Goal: Task Accomplishment & Management: Manage account settings

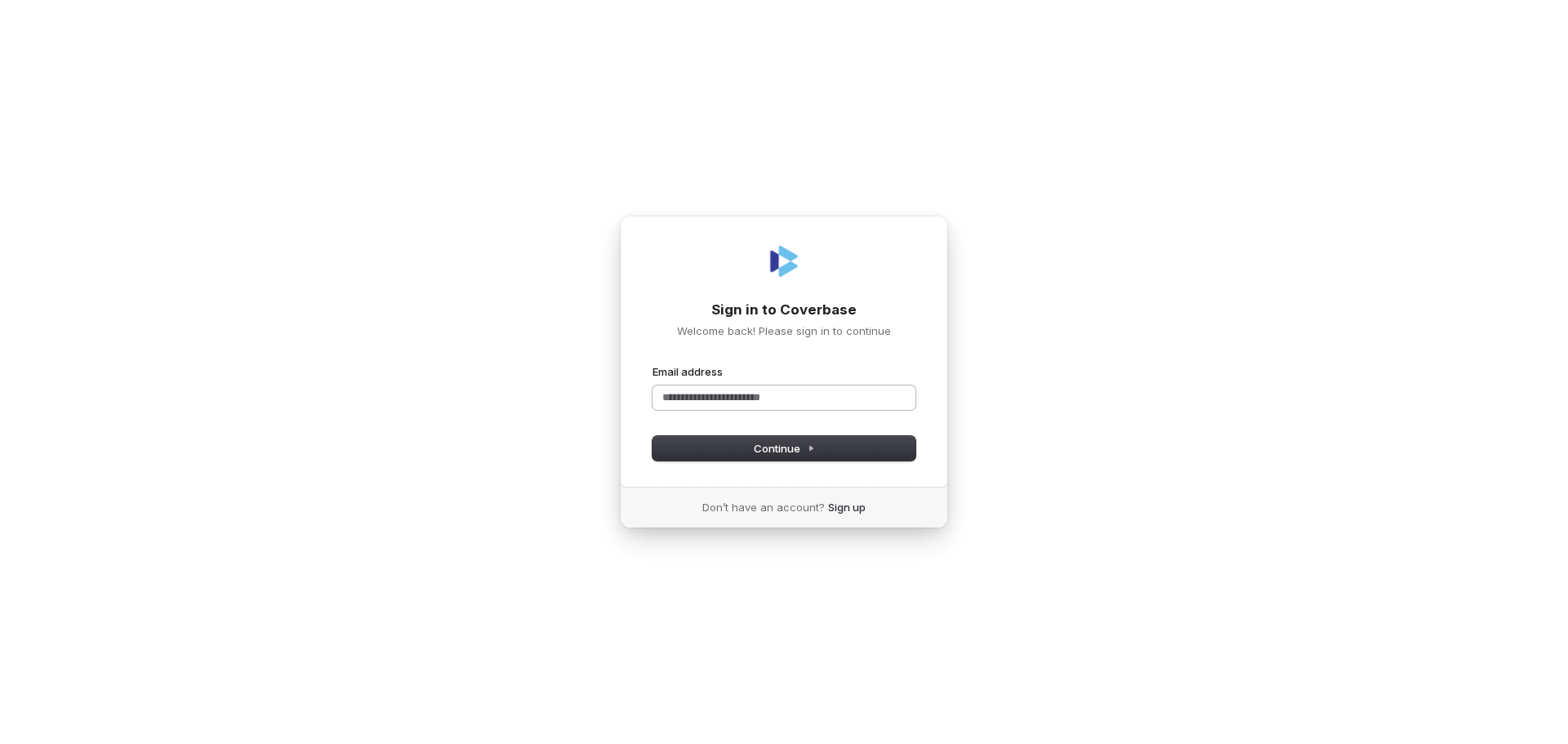
click at [739, 407] on input "Email address" at bounding box center [784, 397] width 263 height 24
click at [653, 364] on button "submit" at bounding box center [653, 364] width 0 height 0
type input "**********"
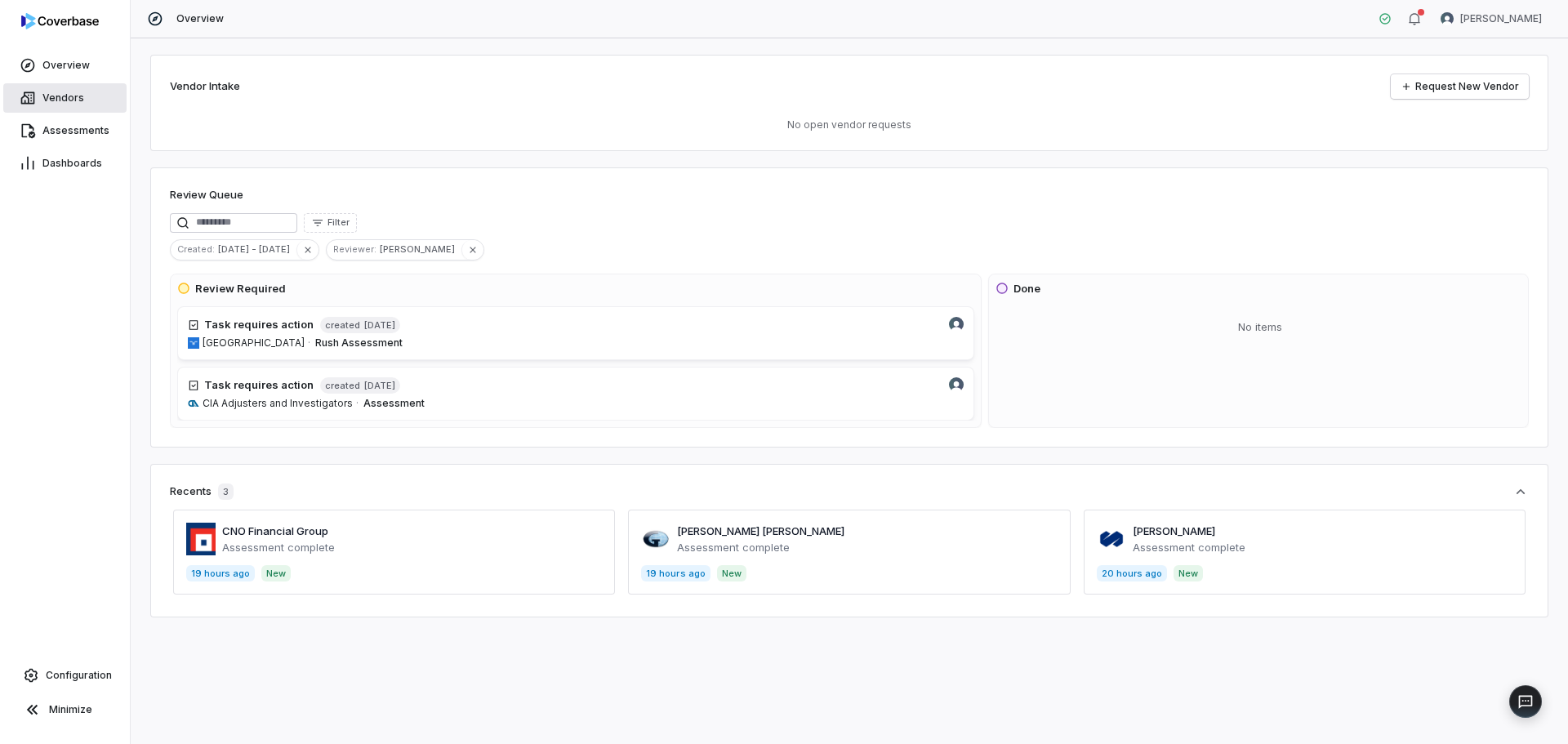
click at [59, 104] on span "Vendors" at bounding box center [63, 98] width 41 height 13
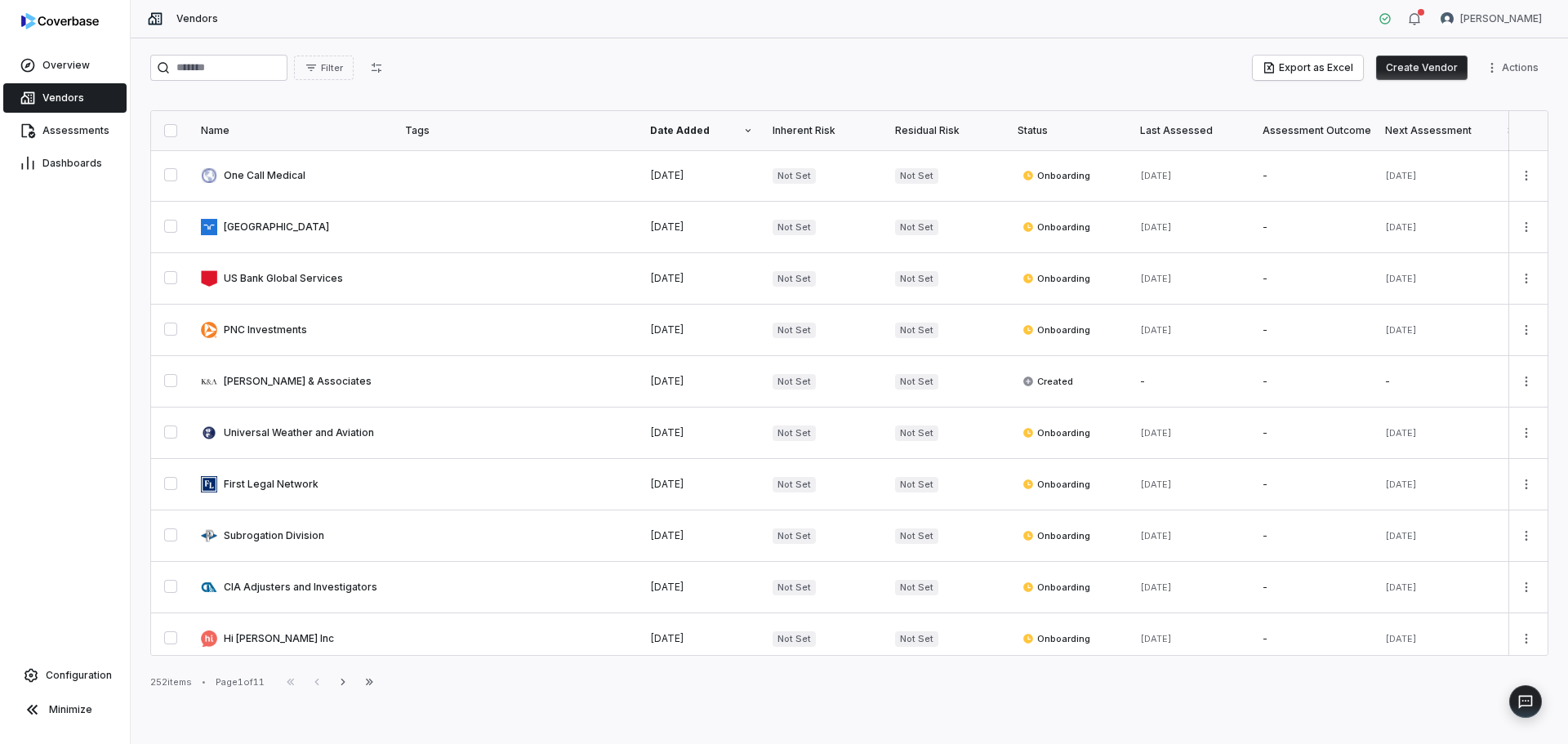
click at [1451, 74] on button "Create Vendor" at bounding box center [1422, 67] width 91 height 24
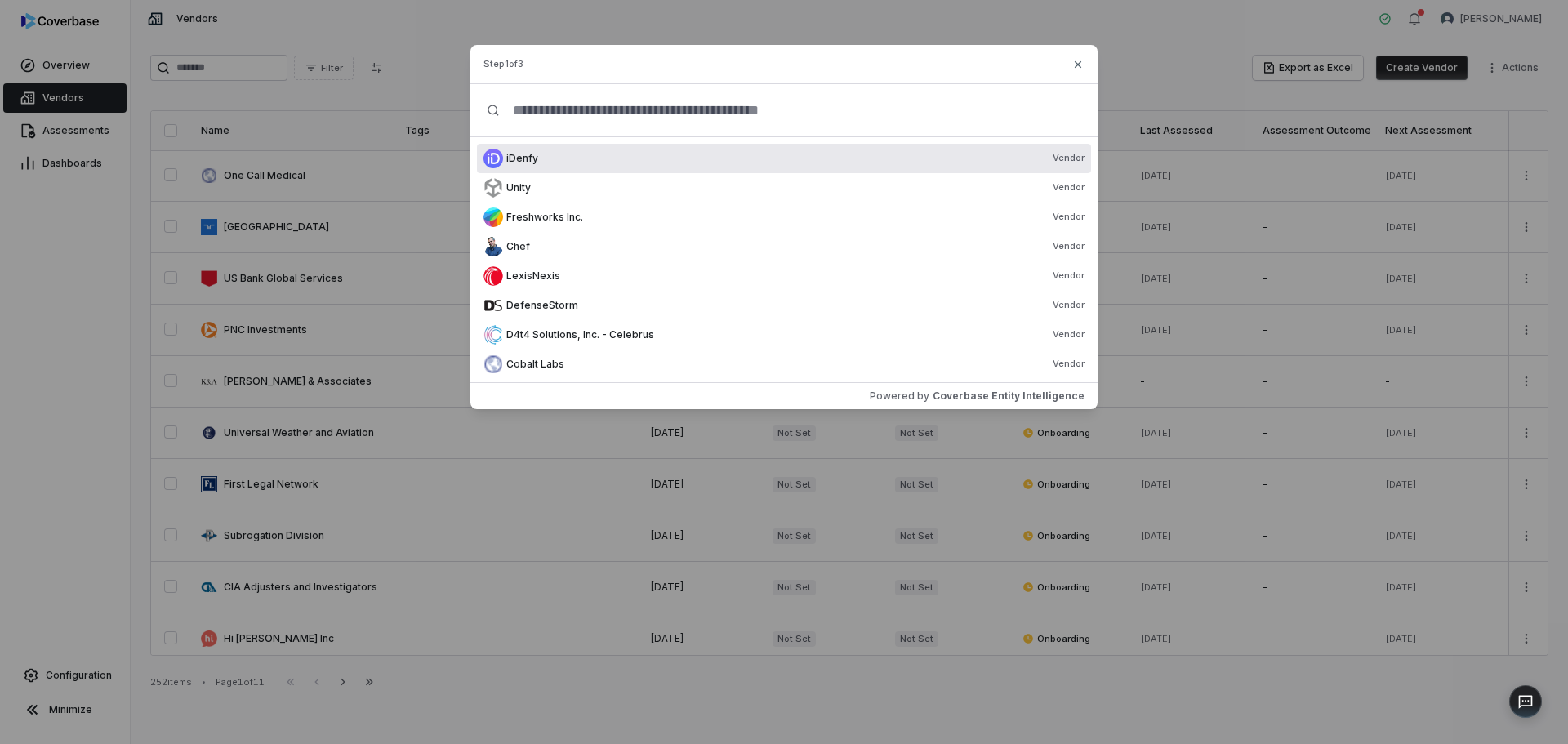
click at [792, 99] on input "text" at bounding box center [790, 110] width 582 height 52
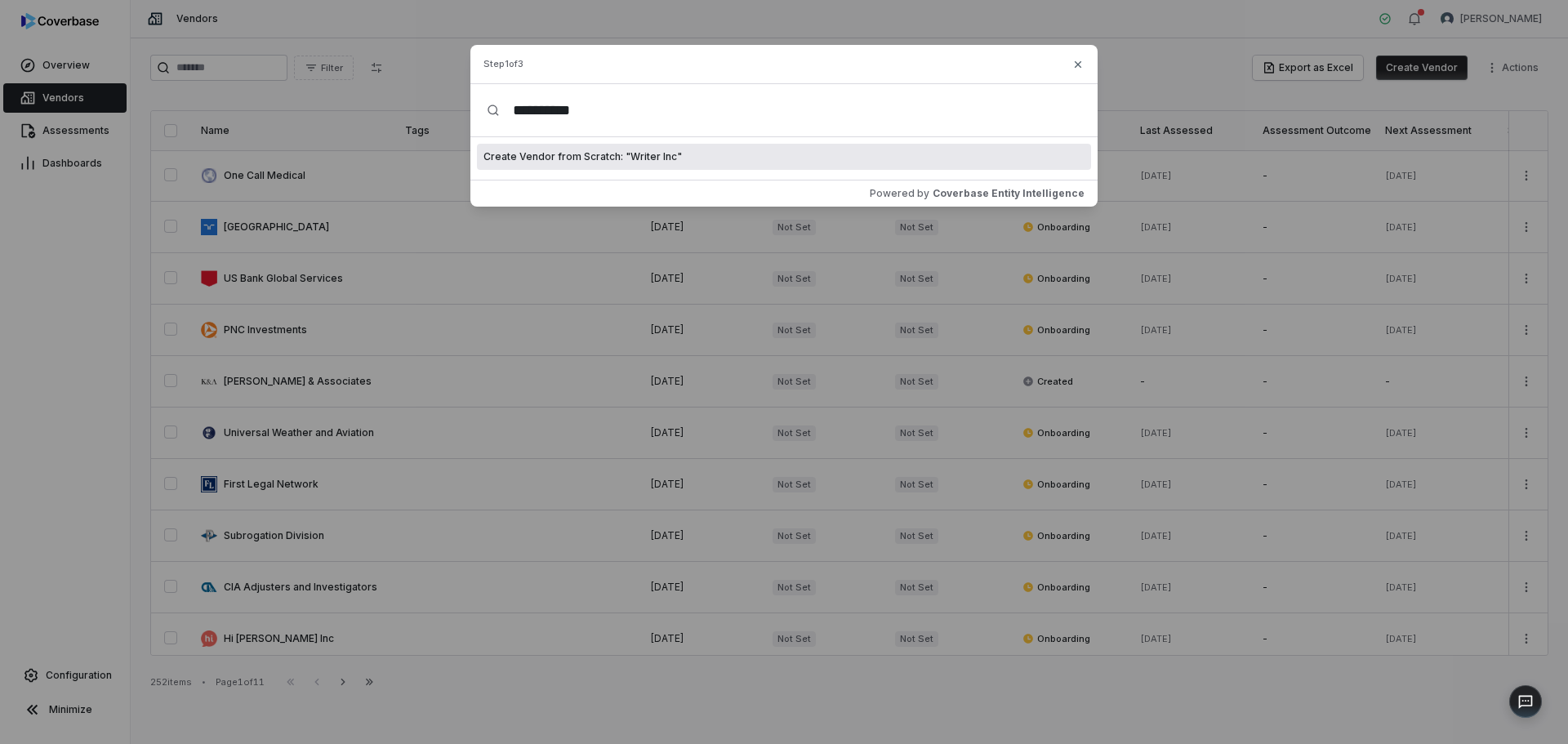
type input "**********"
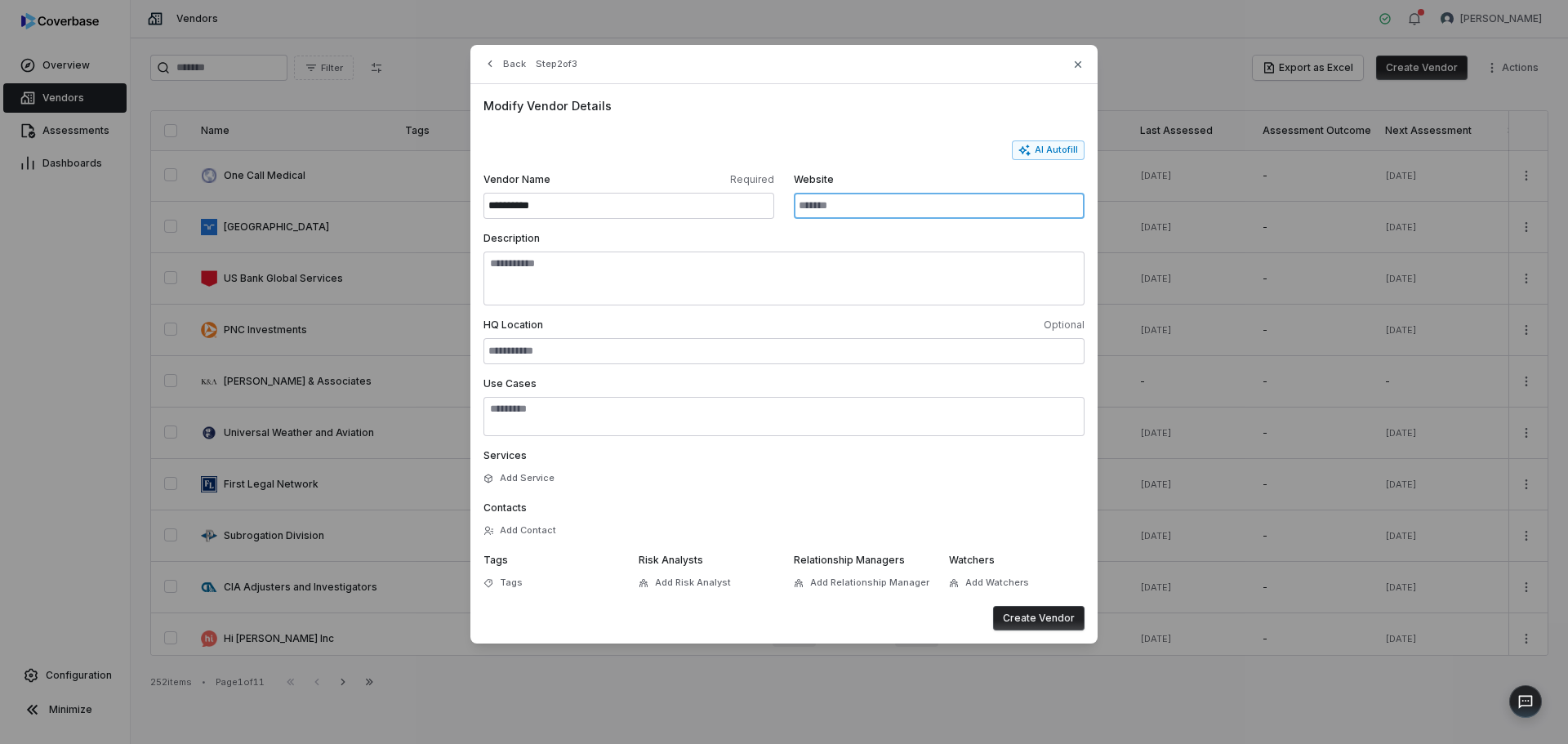
click at [959, 217] on input "Website" at bounding box center [939, 205] width 290 height 26
click at [1050, 146] on button "AI Autofill" at bounding box center [1048, 151] width 73 height 20
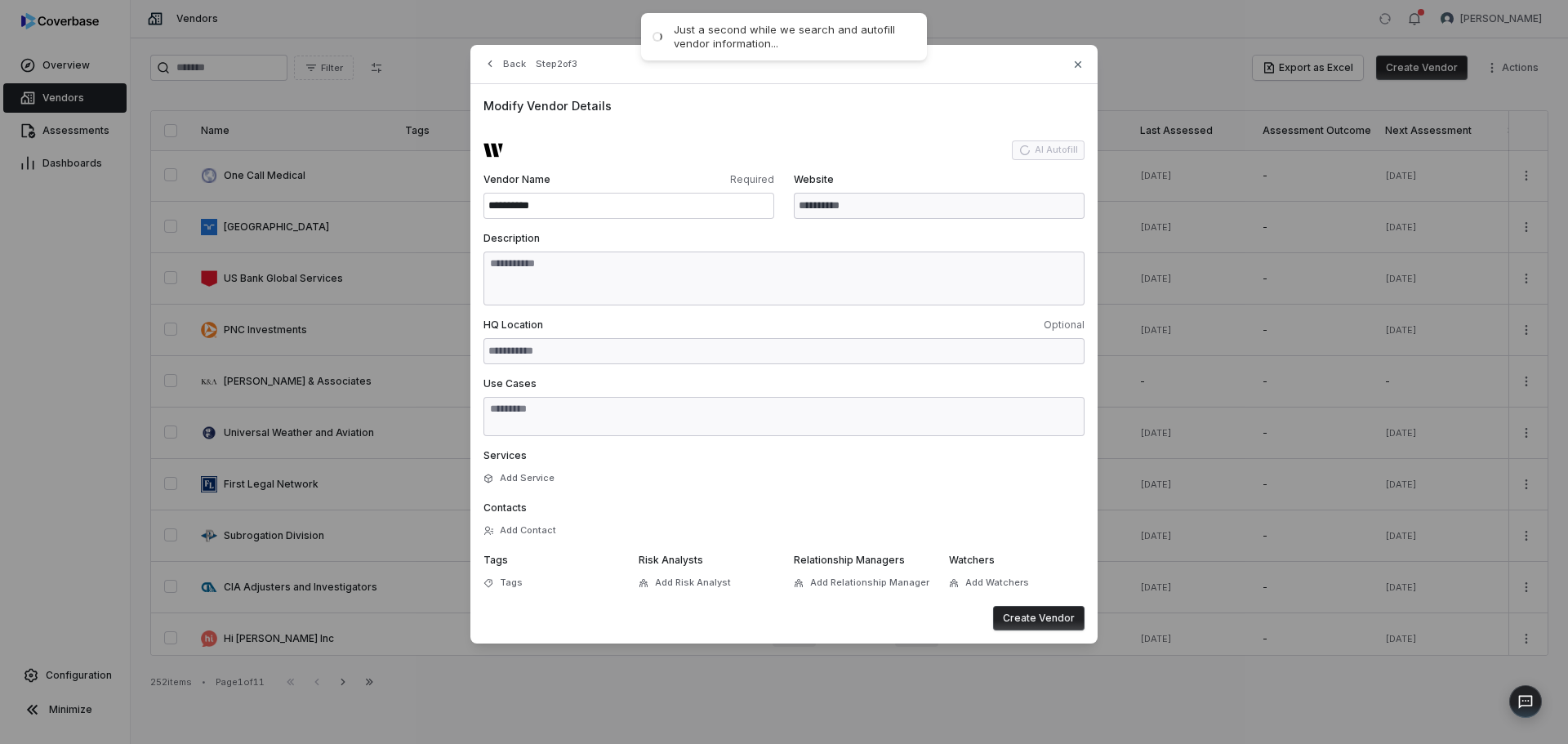
type input "**********"
type textarea "**********"
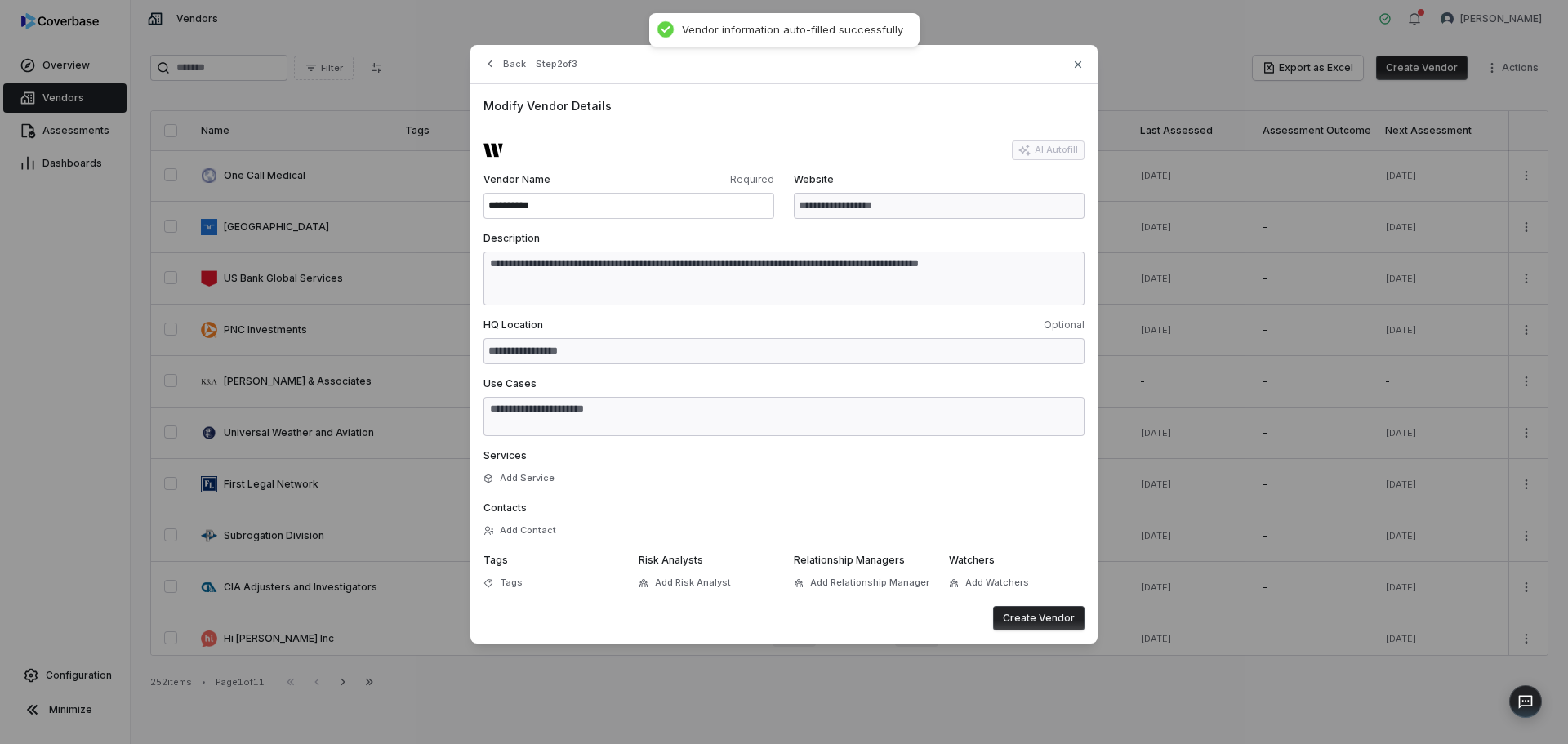
type textarea "**********"
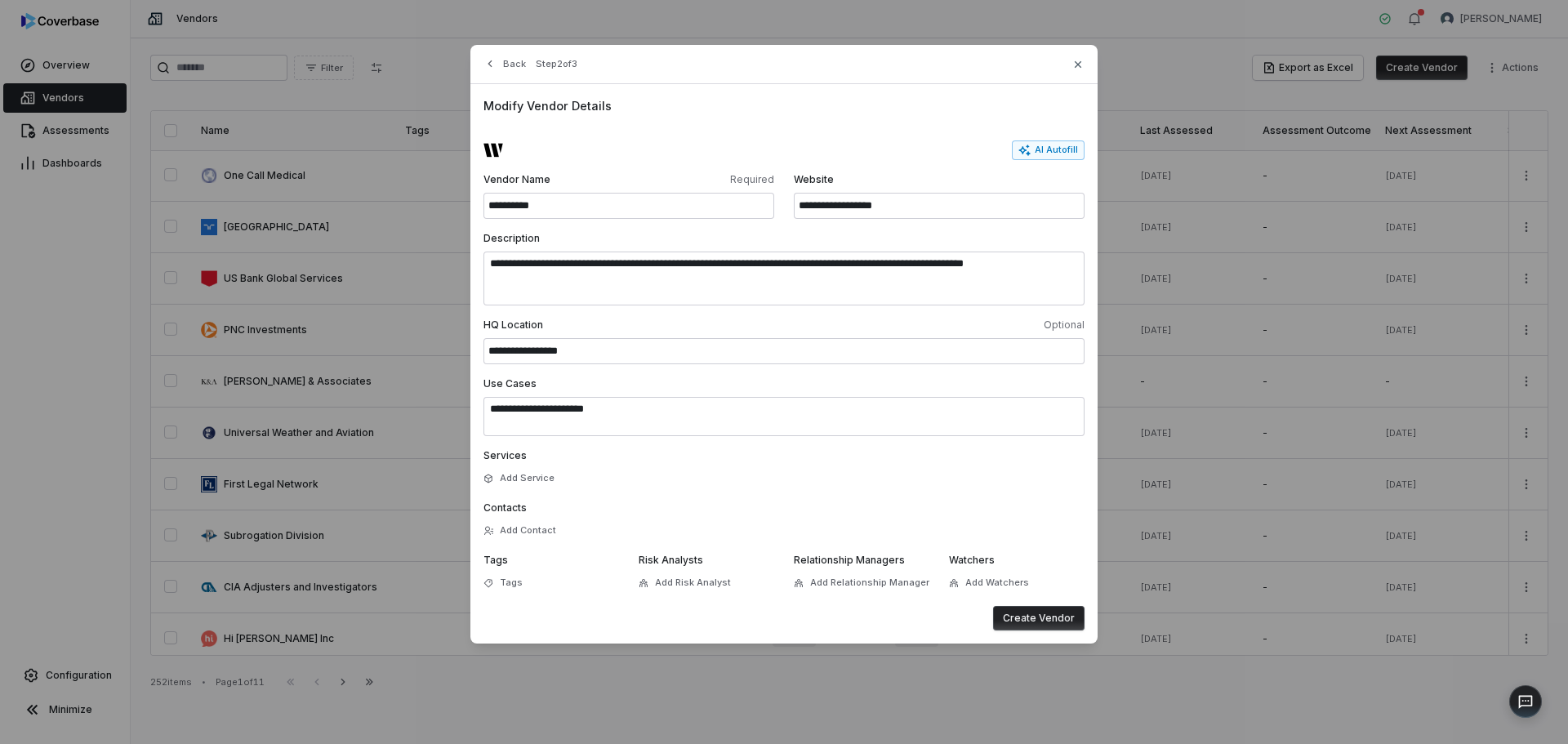
click at [1033, 621] on button "Create Vendor" at bounding box center [1039, 618] width 91 height 24
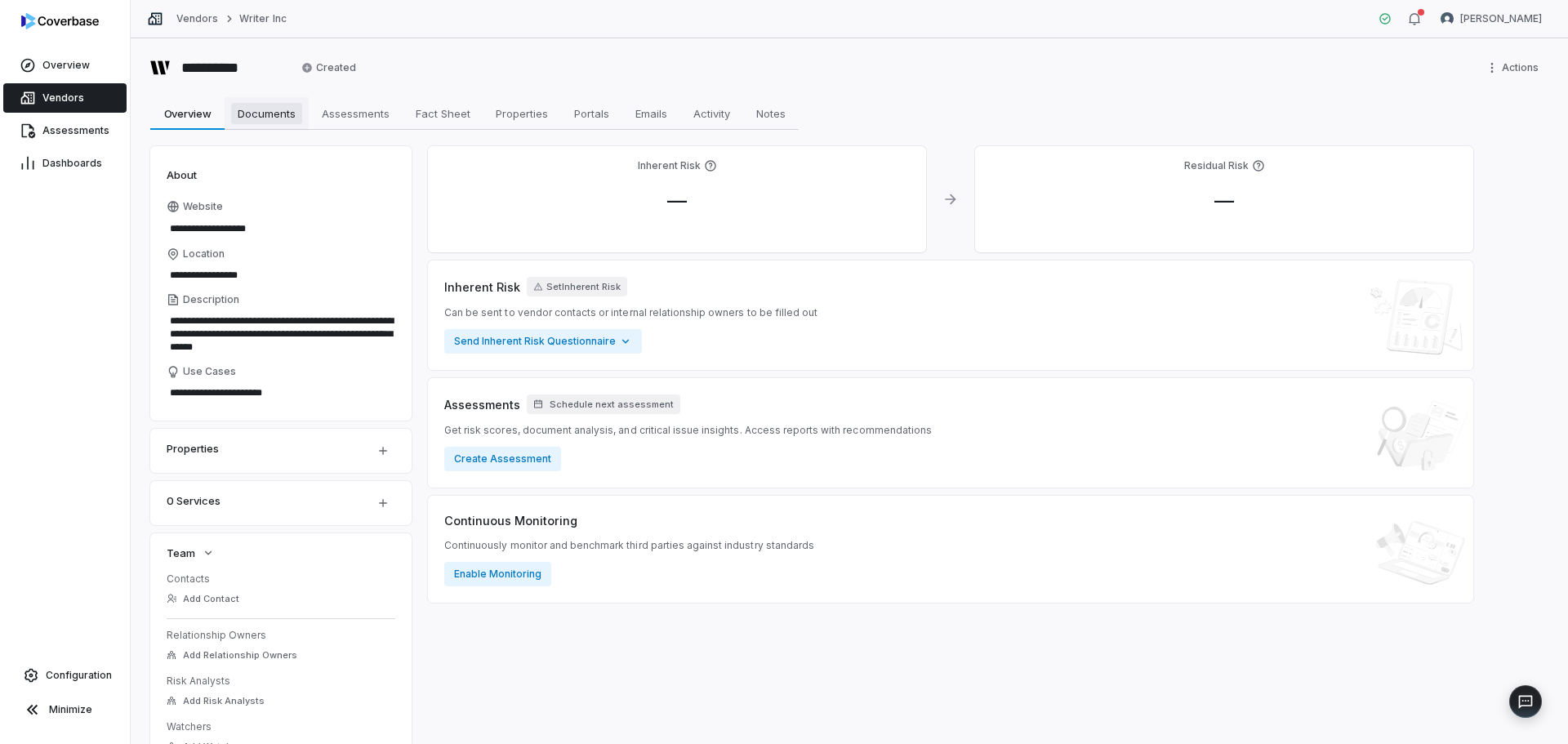
click at [255, 110] on span "Documents" at bounding box center [266, 114] width 71 height 22
type textarea "*"
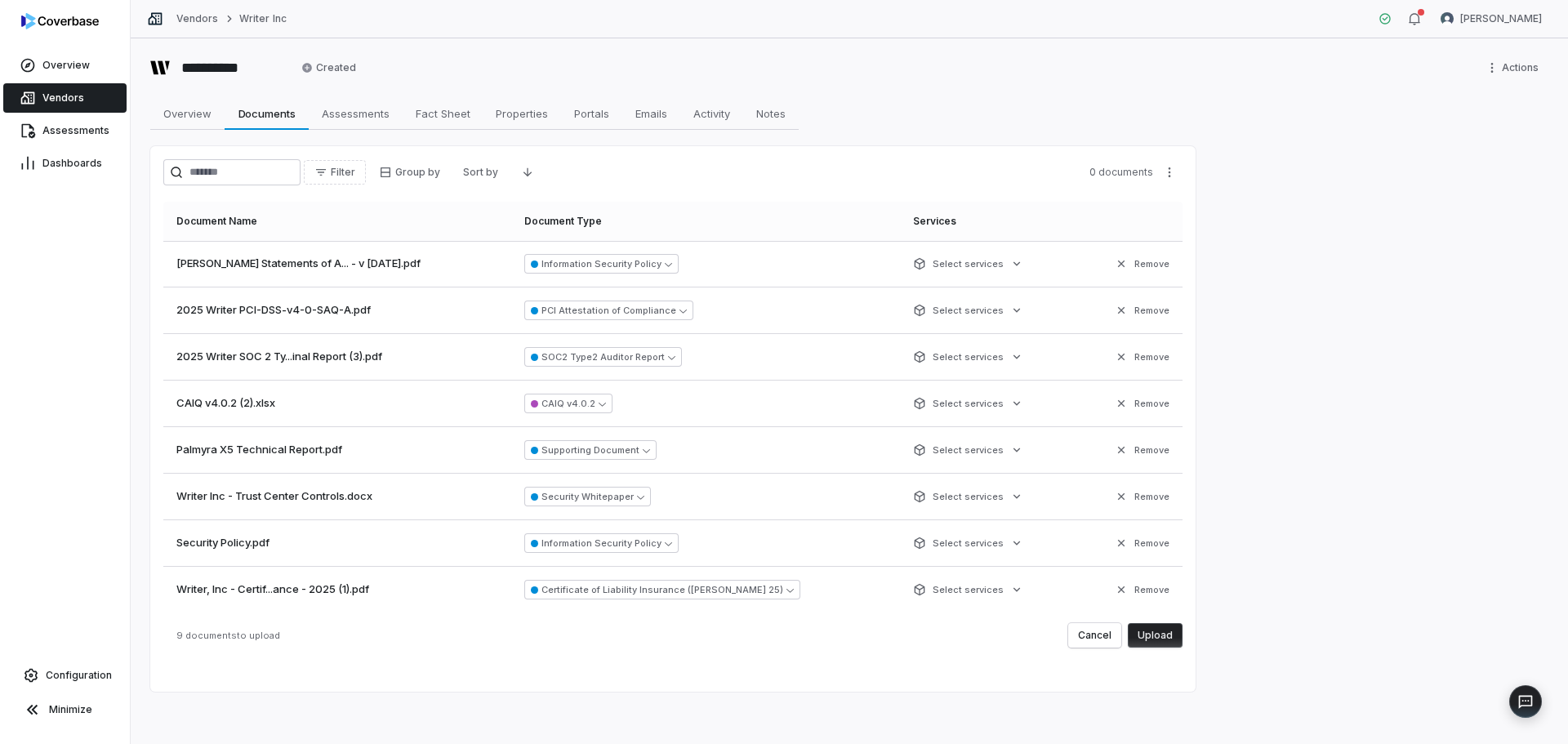
click at [1169, 638] on button "Upload" at bounding box center [1155, 635] width 55 height 24
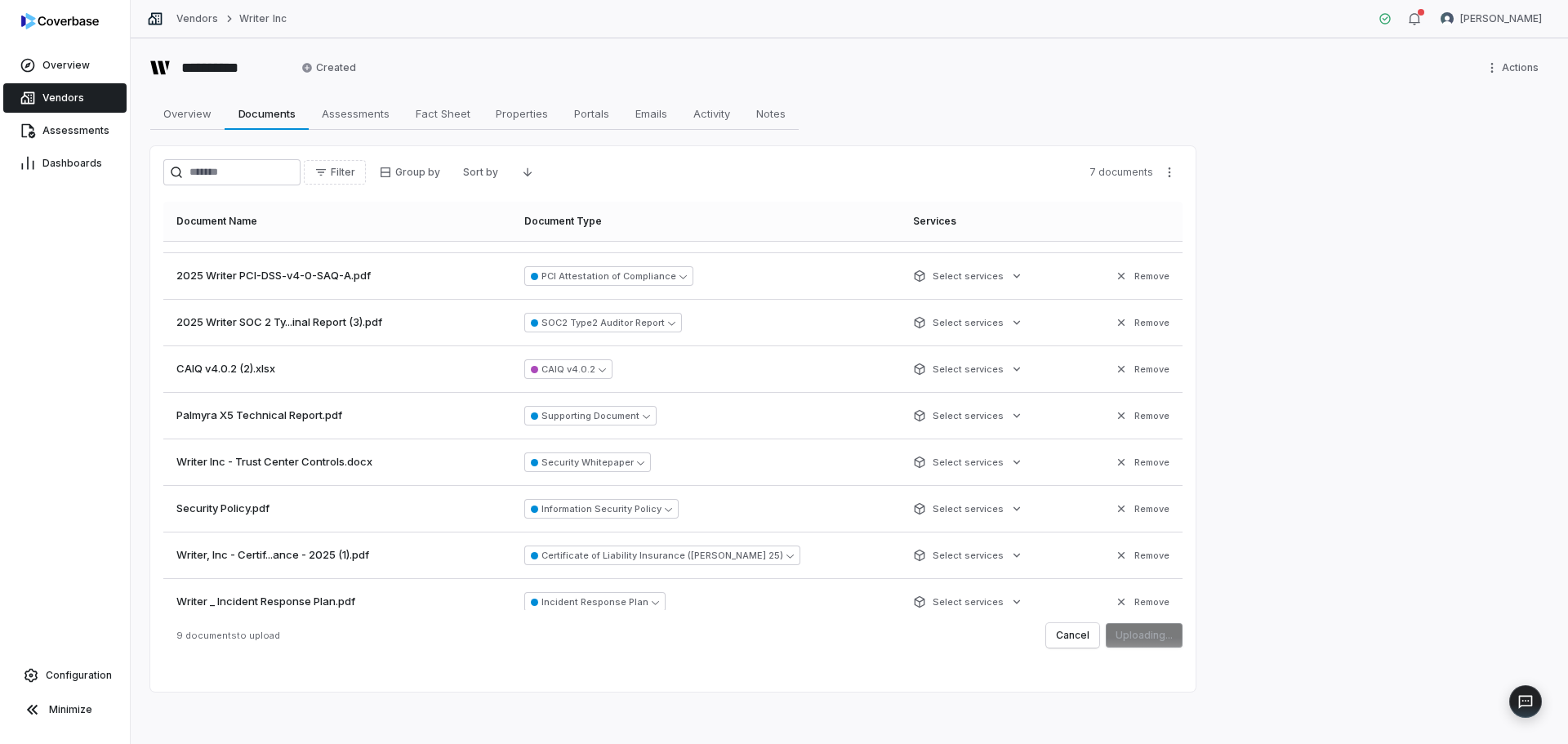
scroll to position [49, 0]
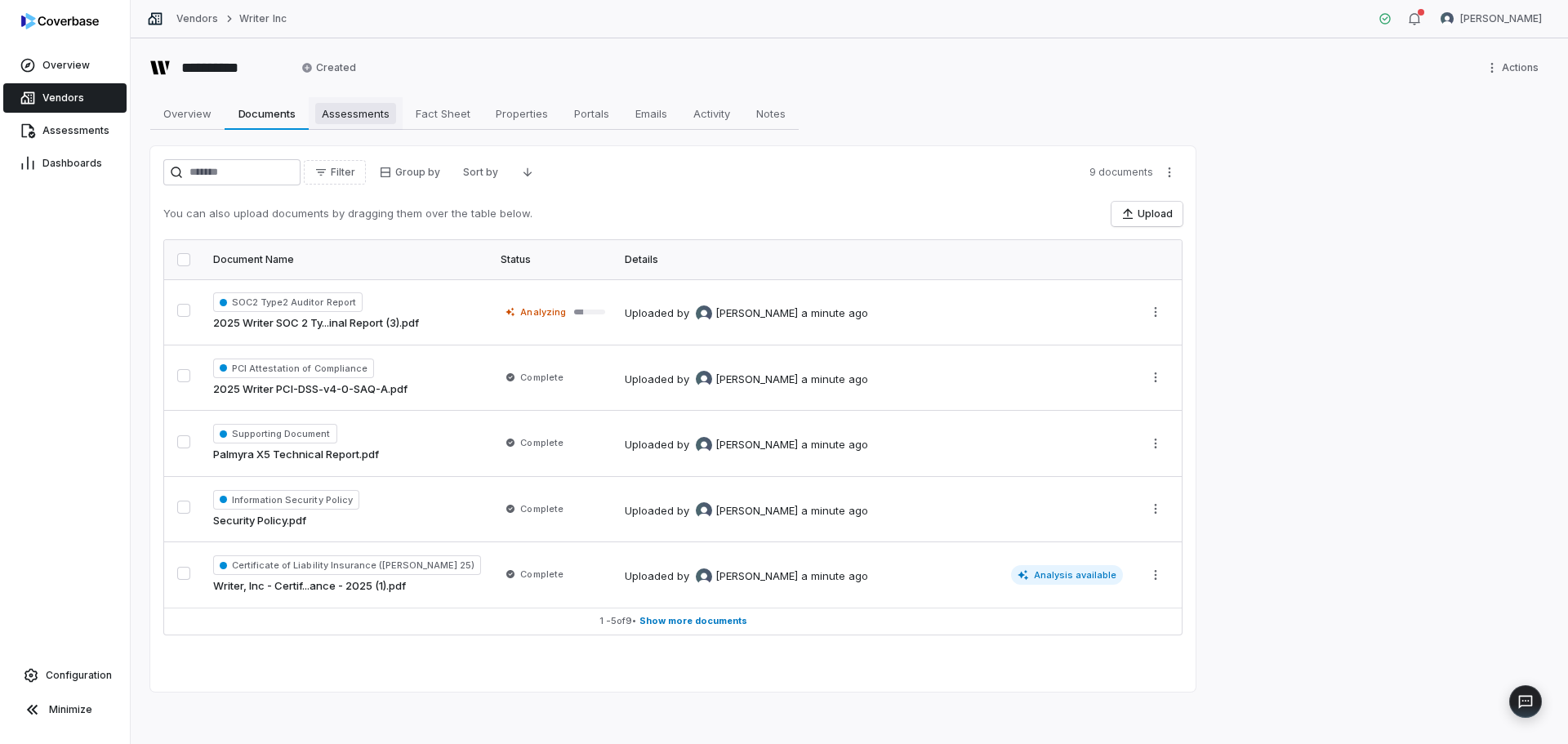
click at [355, 108] on span "Assessments" at bounding box center [356, 114] width 81 height 22
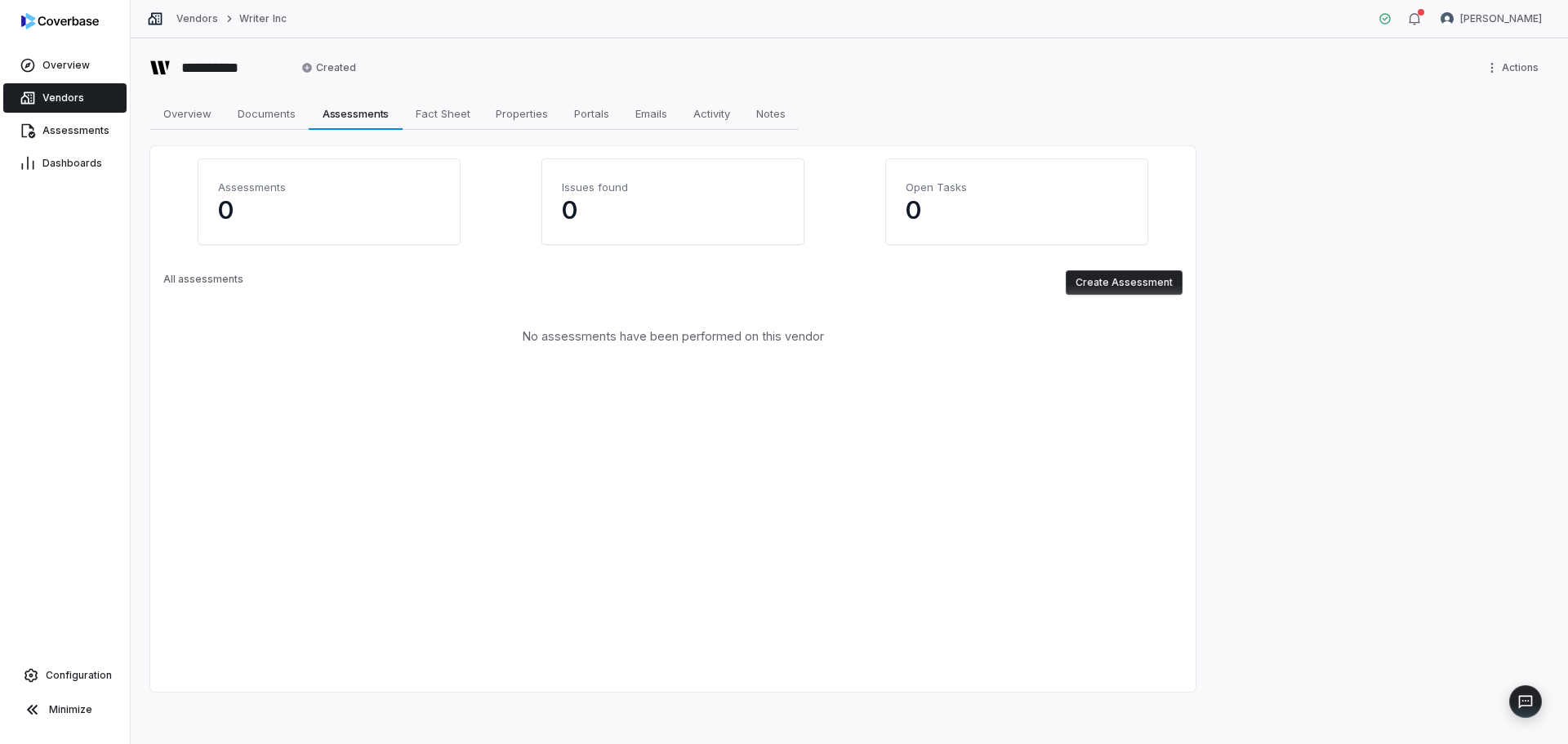
click at [1134, 288] on button "Create Assessment" at bounding box center [1124, 282] width 117 height 24
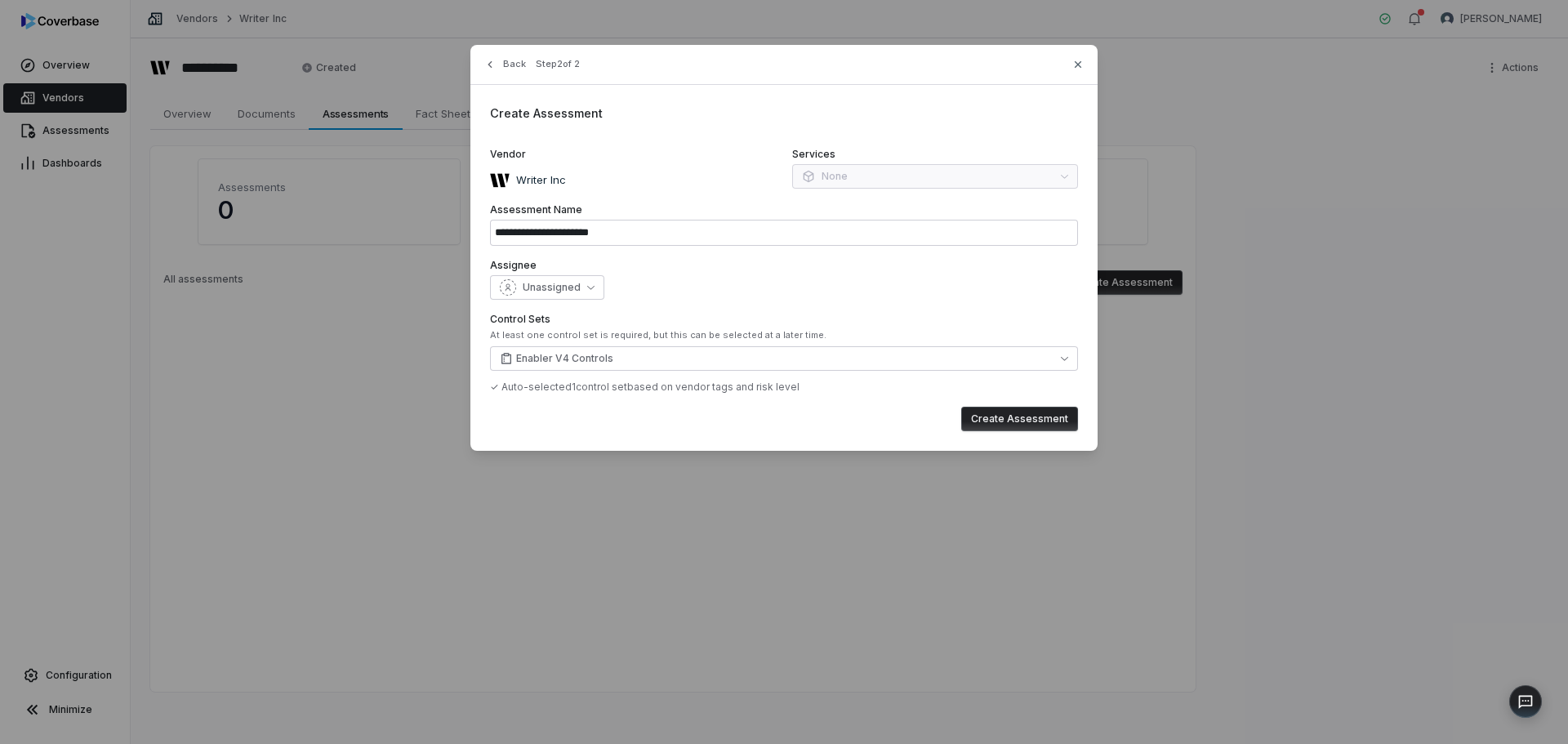
click at [1028, 420] on button "Create Assessment" at bounding box center [1019, 419] width 117 height 24
type input "**********"
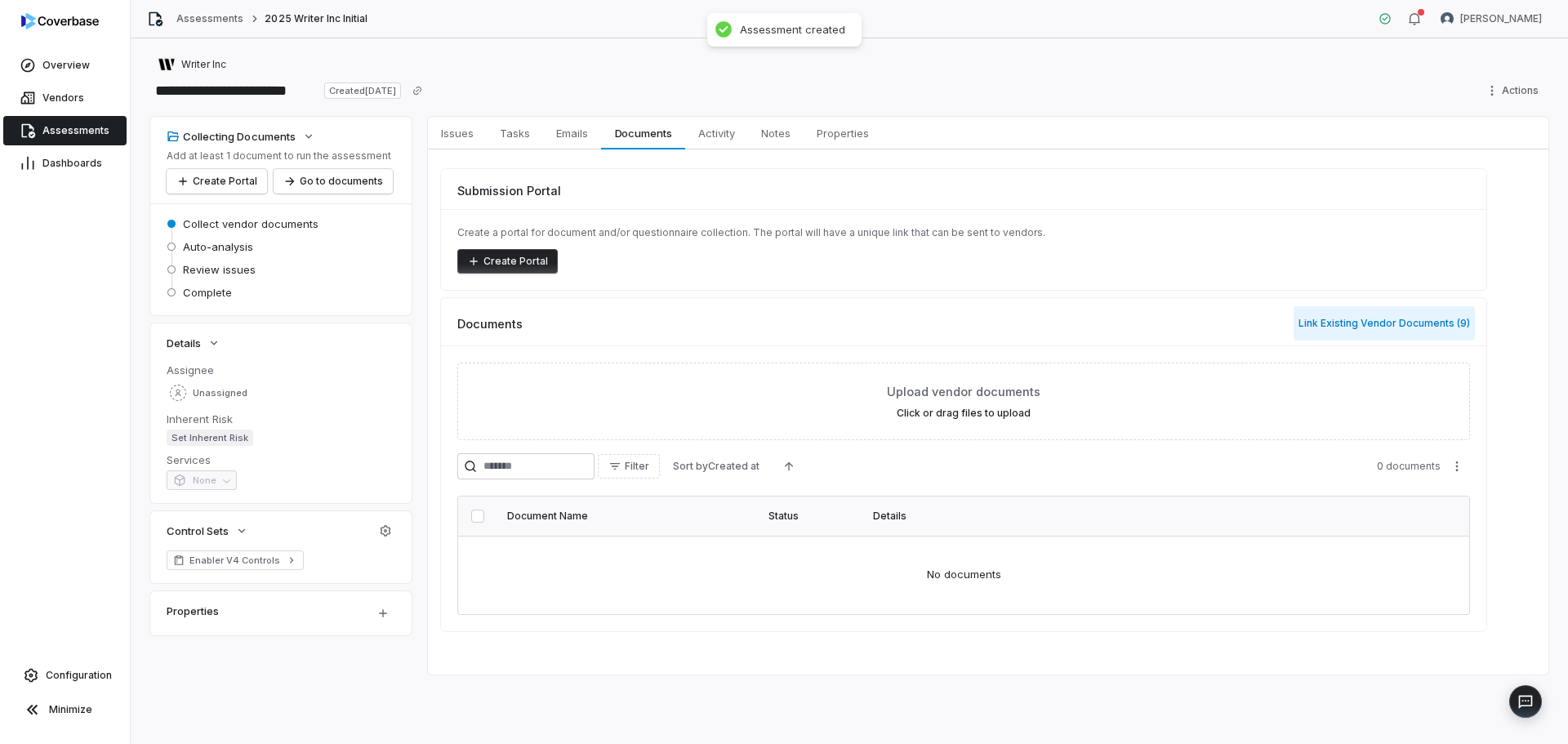
click at [1390, 328] on button "Link Existing Vendor Documents ( 9 )" at bounding box center [1384, 324] width 181 height 34
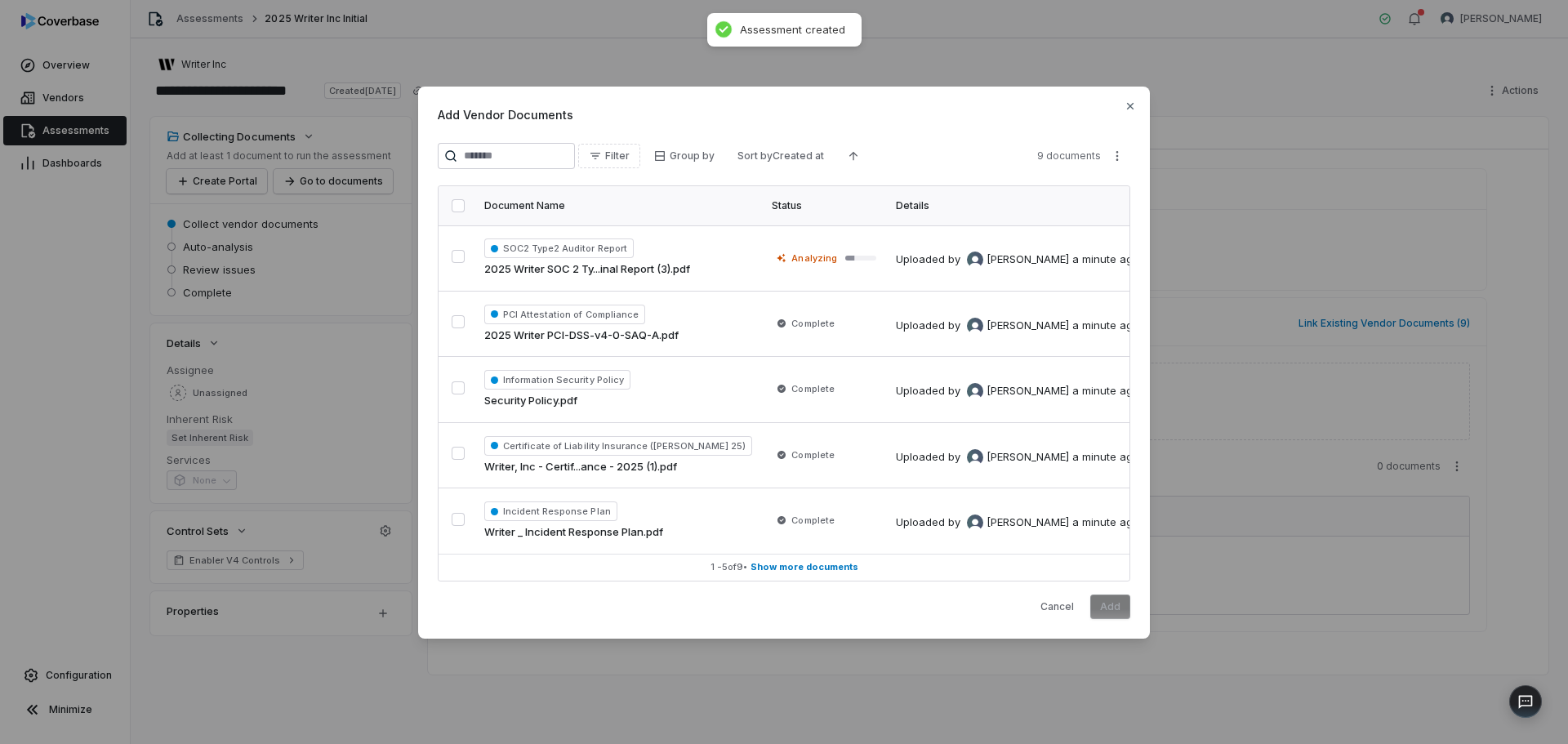
click at [453, 203] on button "button" at bounding box center [458, 205] width 13 height 13
click at [1105, 606] on button "Add" at bounding box center [1110, 606] width 40 height 24
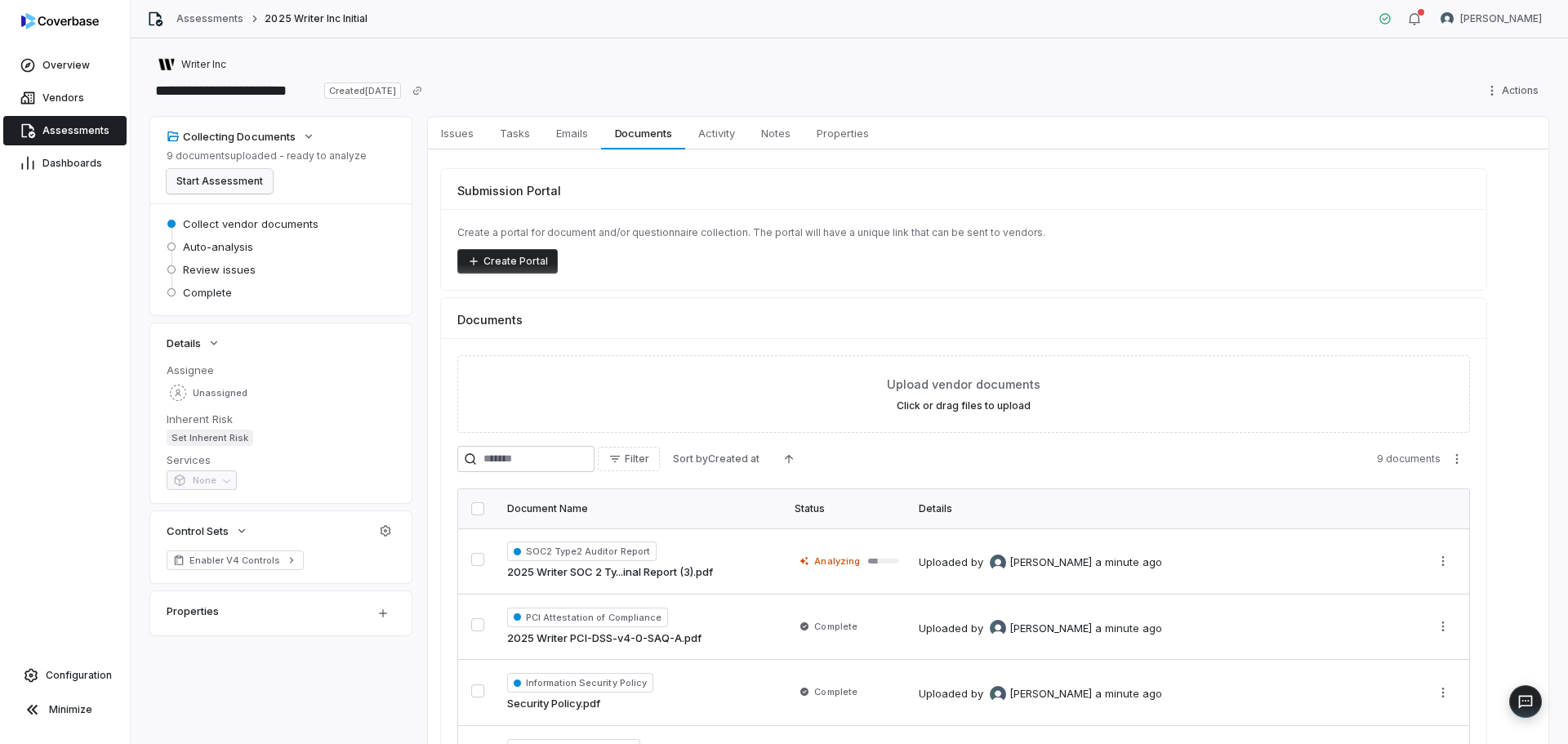
click at [237, 178] on button "Start Assessment" at bounding box center [220, 181] width 106 height 24
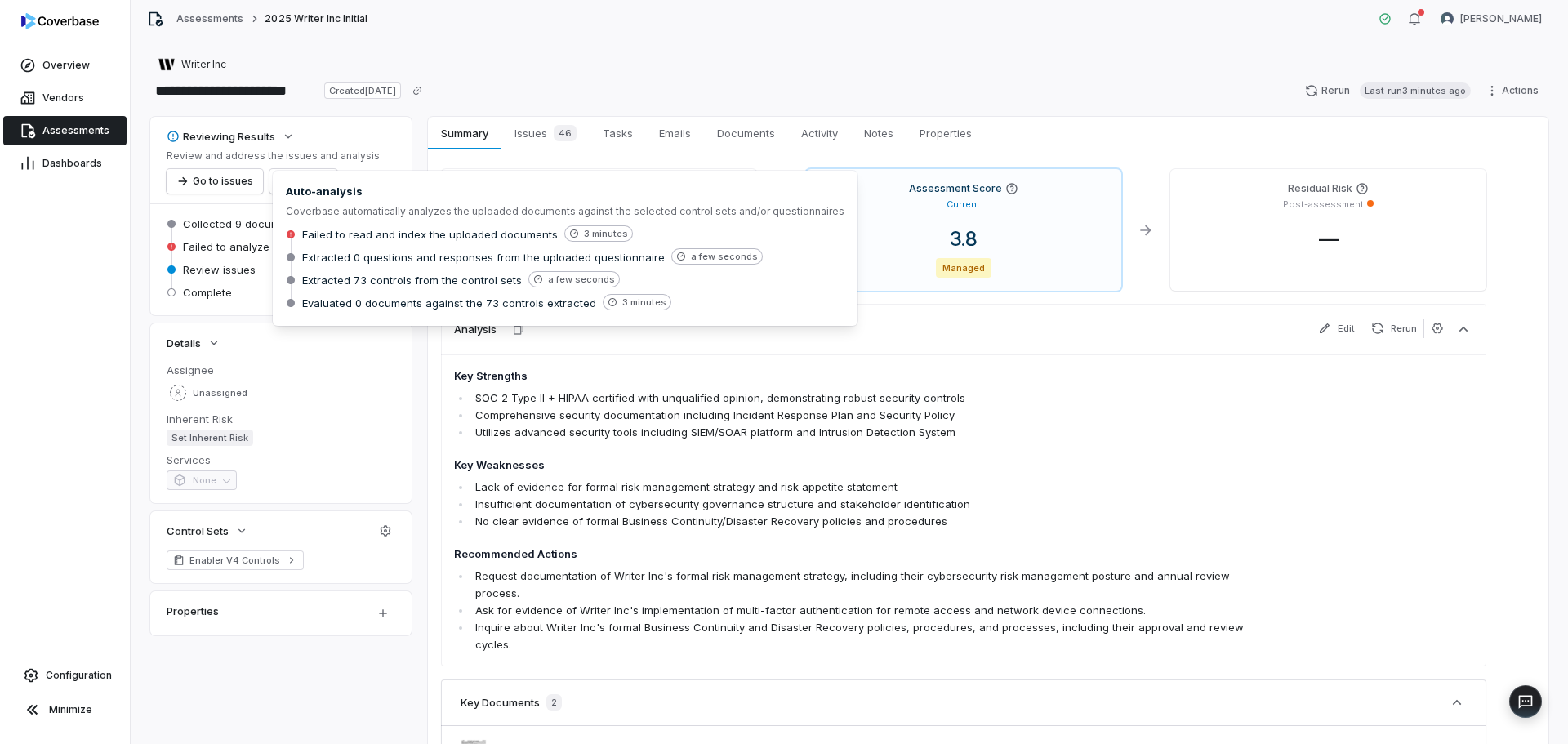
click at [334, 234] on span "Failed to read and index the uploaded documents" at bounding box center [429, 234] width 256 height 14
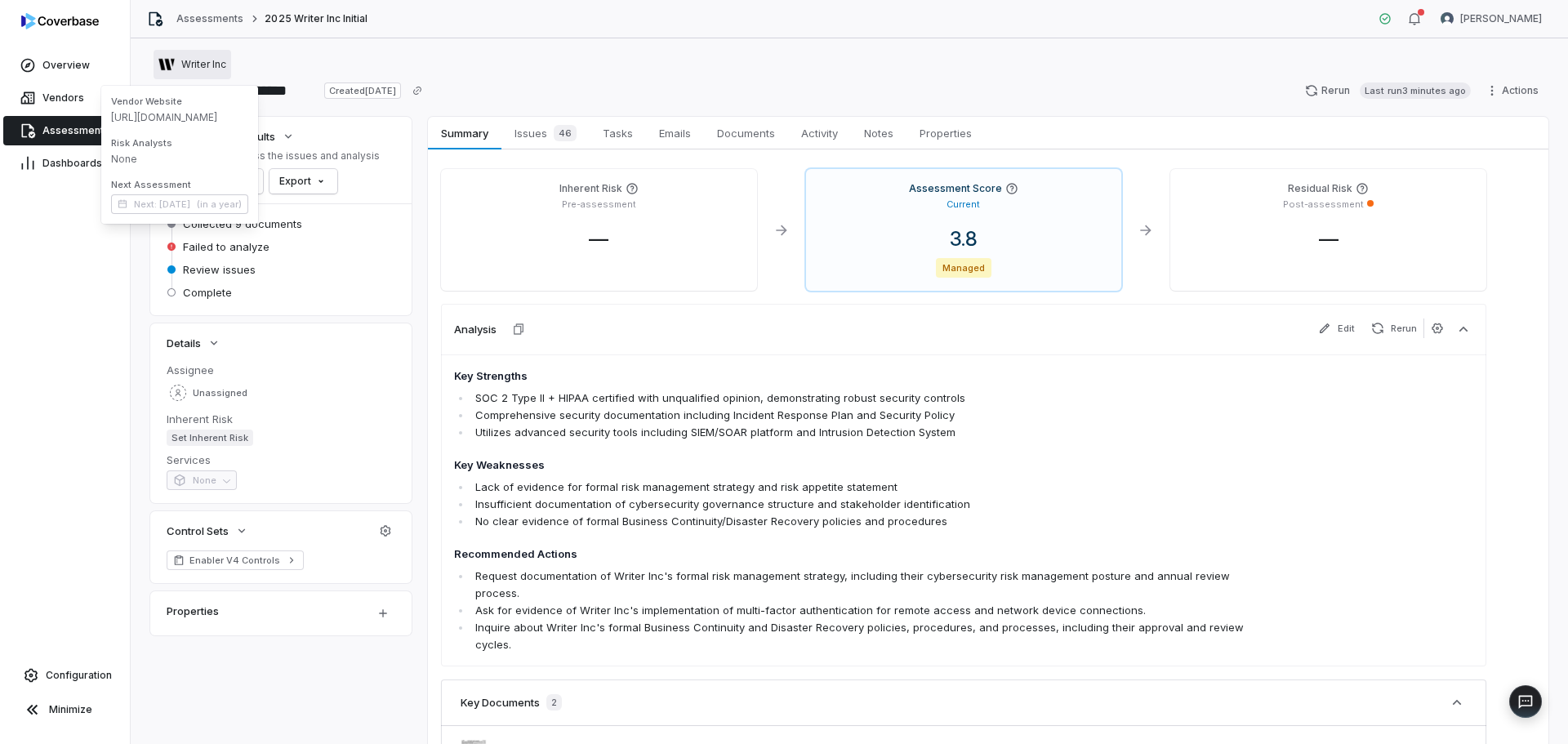
click at [214, 56] on button "Writer Inc" at bounding box center [192, 65] width 78 height 30
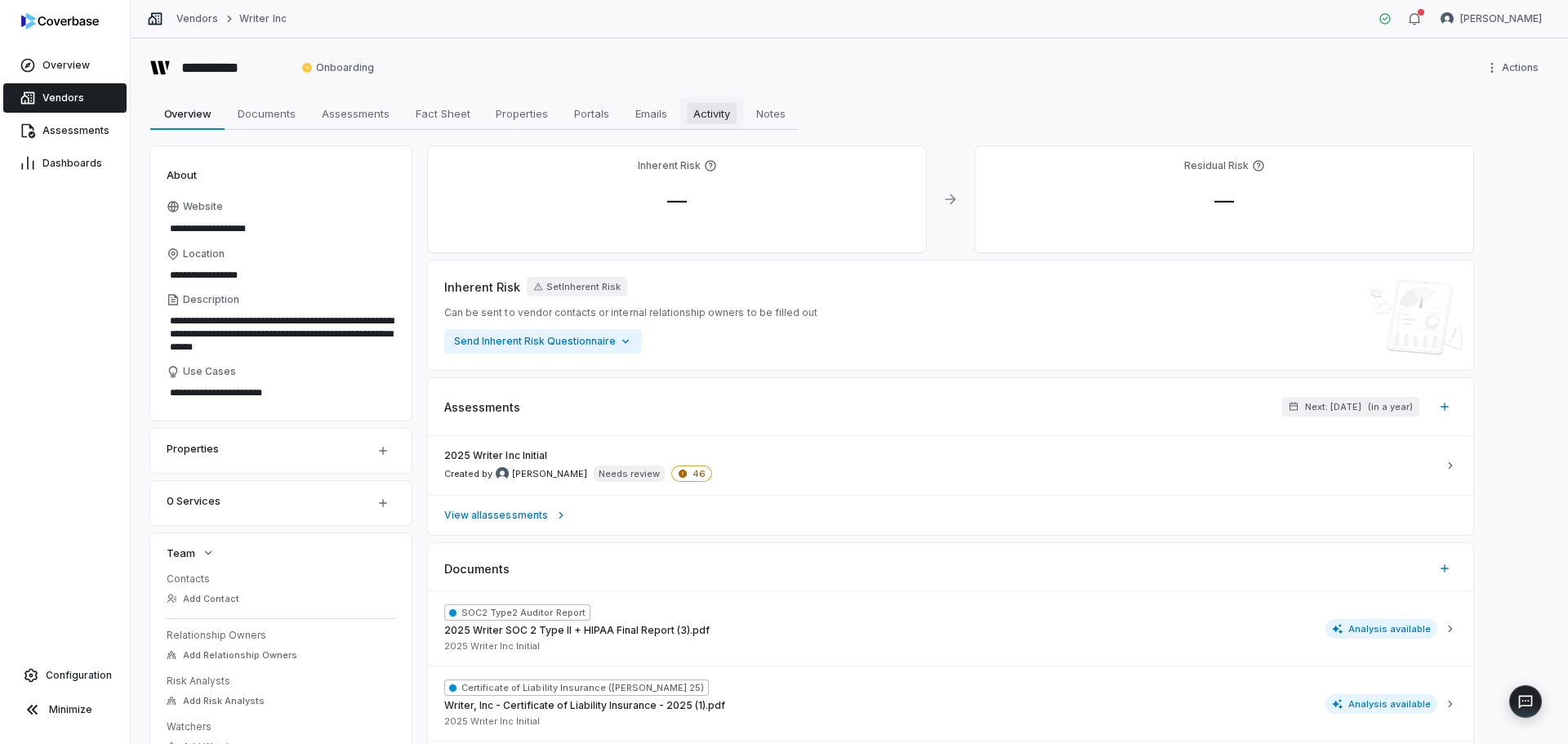
click at [720, 114] on span "Activity" at bounding box center [712, 114] width 50 height 22
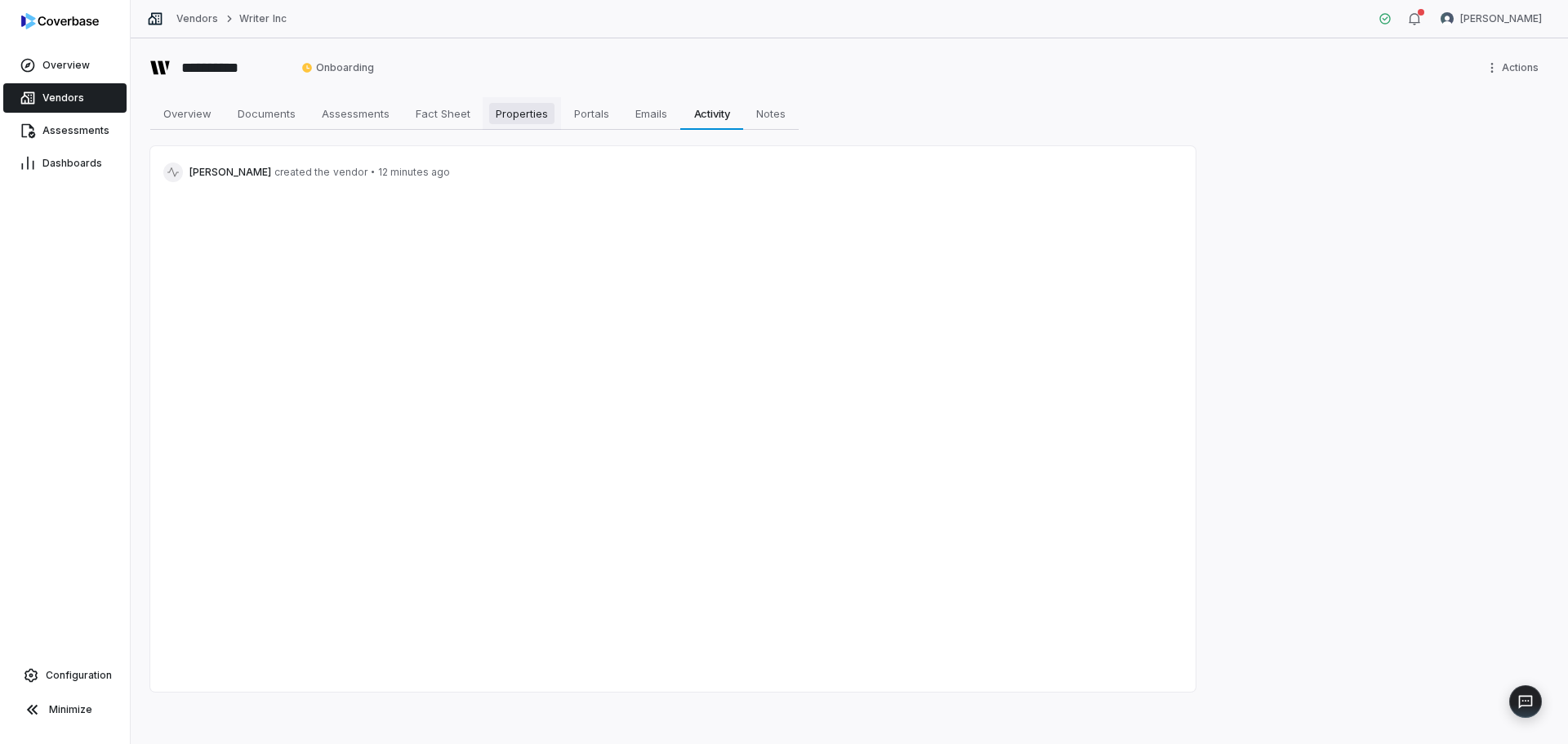
click at [507, 112] on span "Properties" at bounding box center [522, 114] width 65 height 22
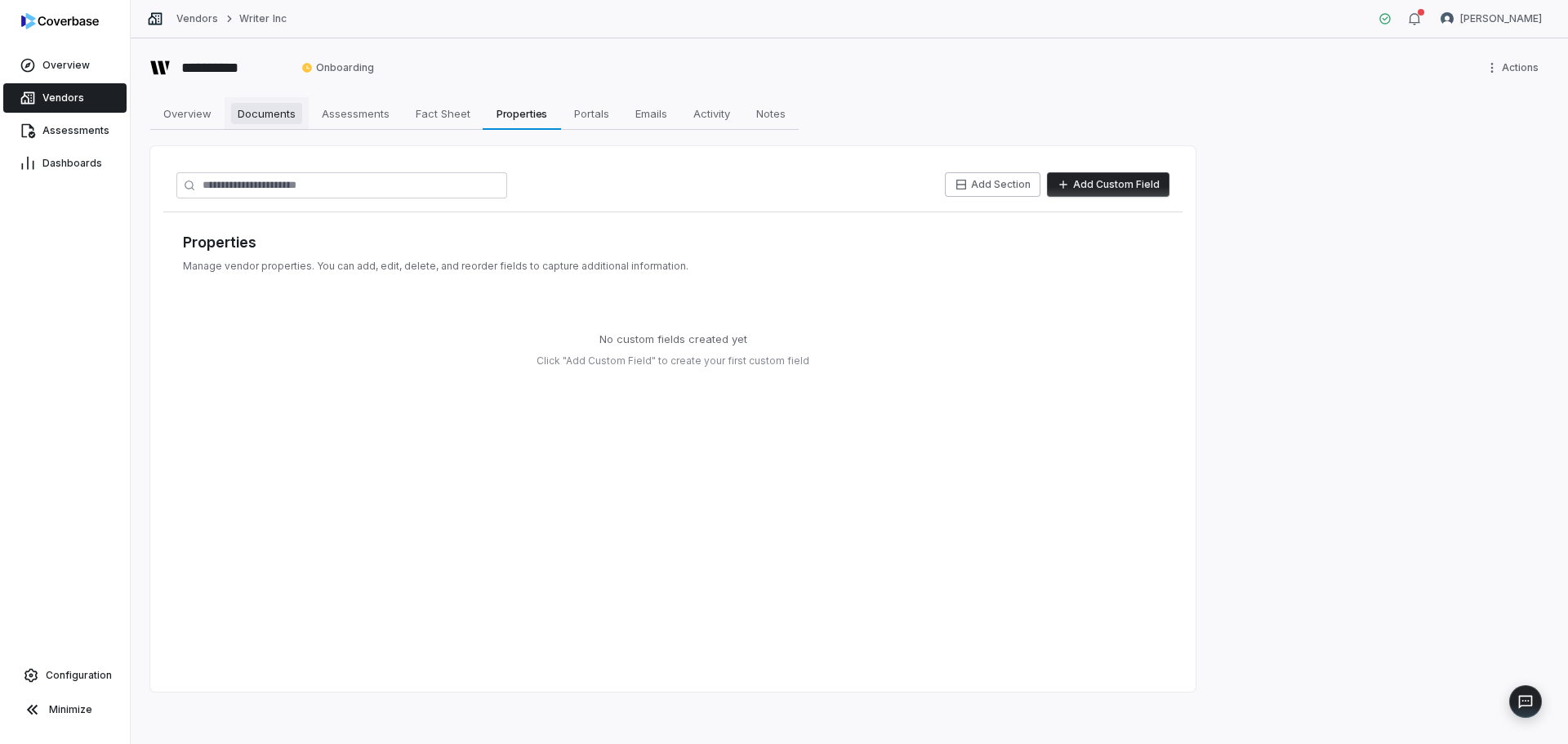
click at [256, 106] on span "Documents" at bounding box center [266, 114] width 71 height 22
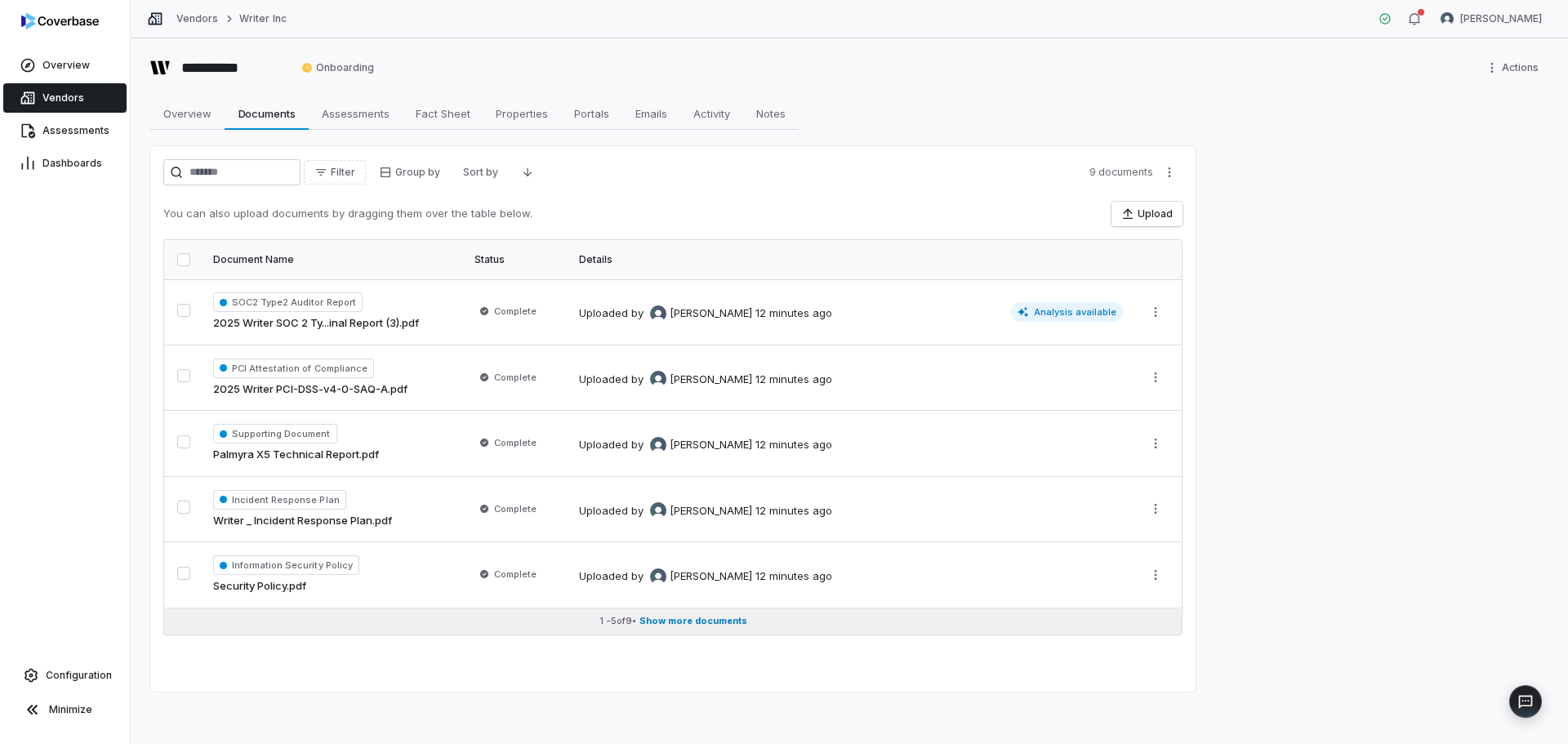
click at [706, 626] on span "Show more documents" at bounding box center [693, 621] width 108 height 13
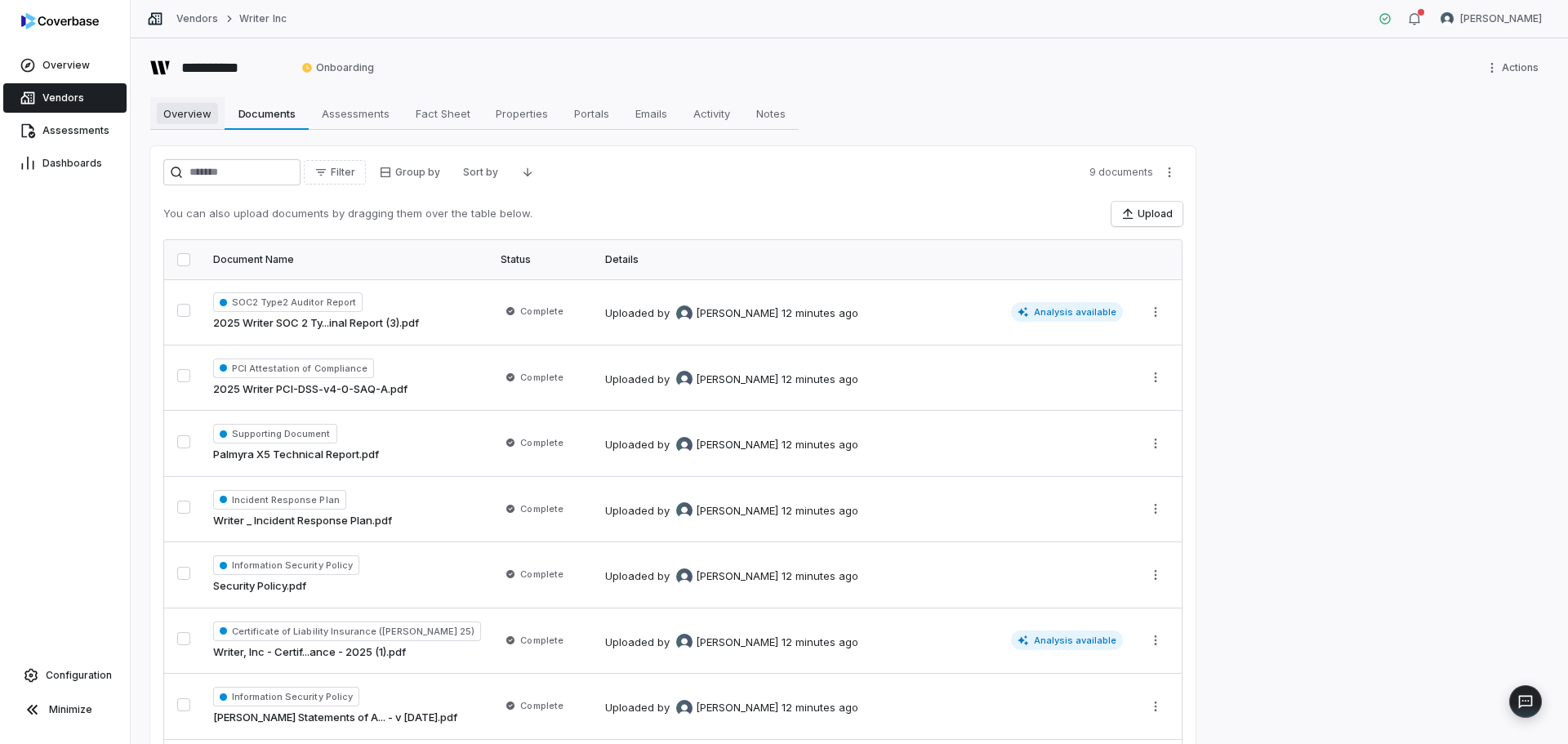
click at [194, 112] on span "Overview" at bounding box center [187, 114] width 61 height 22
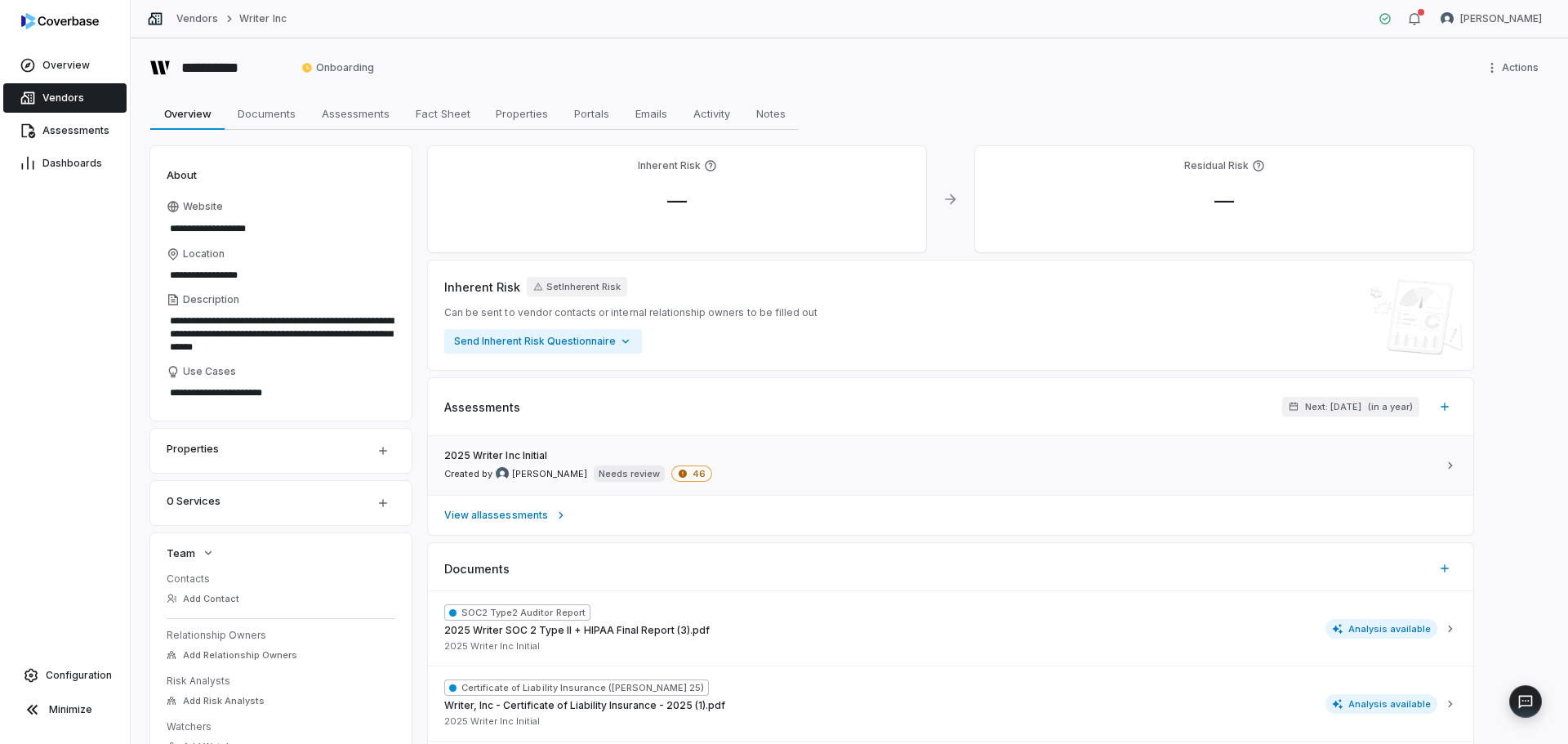
click at [821, 459] on div "2025 Writer Inc Initial Created by Melanie Lorent Needs review 46" at bounding box center [941, 465] width 993 height 32
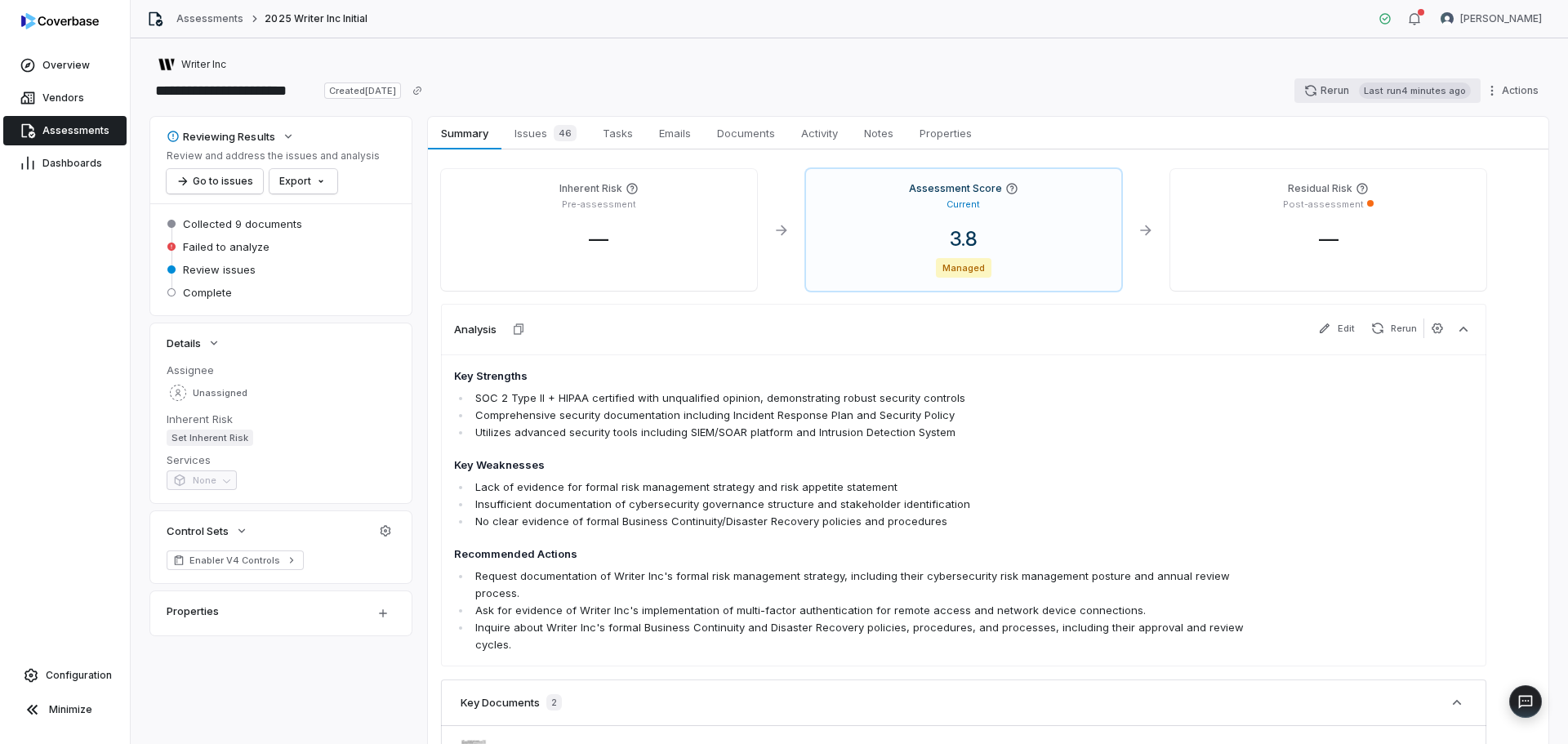
click at [1328, 87] on button "Rerun Last run 4 minutes ago" at bounding box center [1388, 90] width 186 height 24
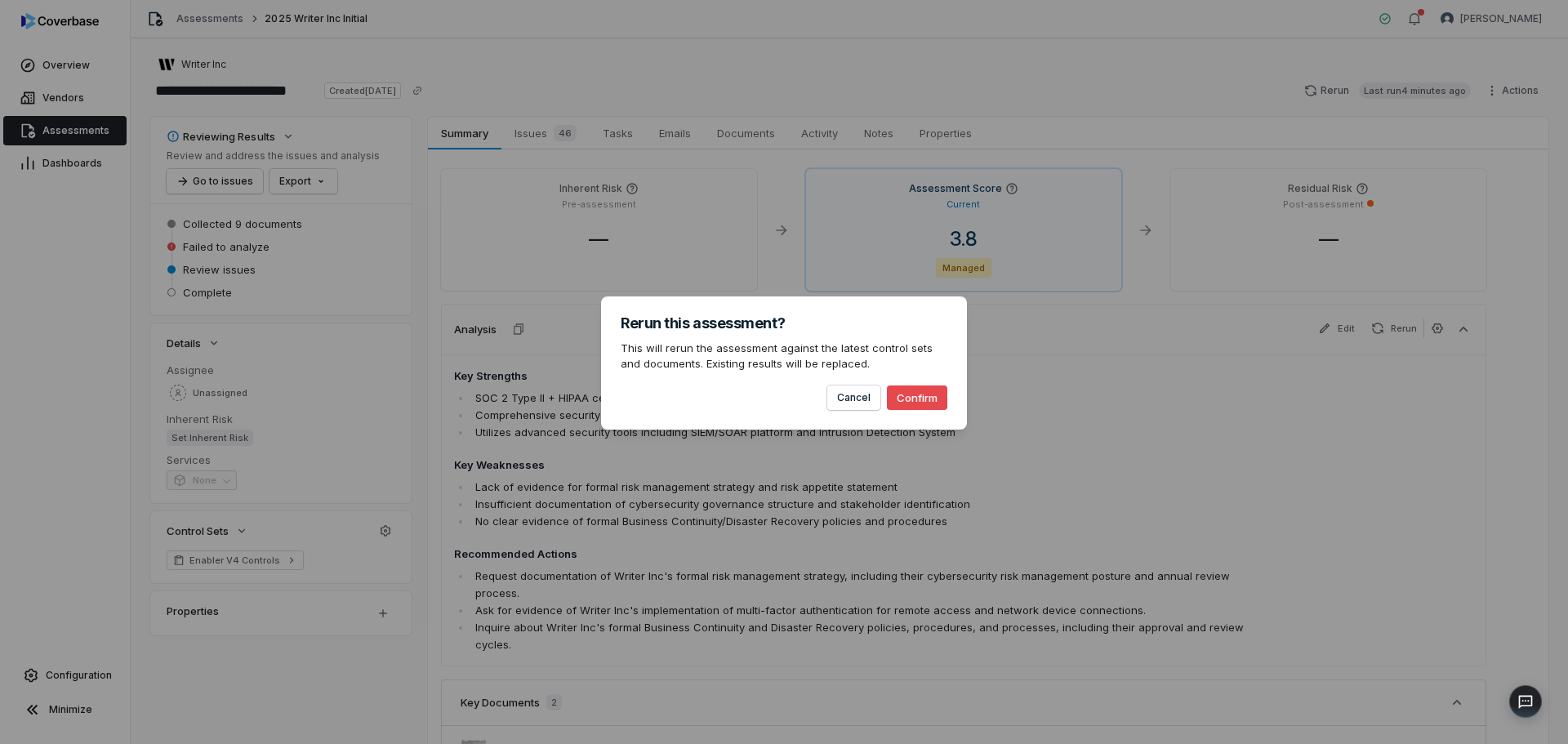
click at [931, 400] on button "Confirm" at bounding box center [916, 397] width 60 height 24
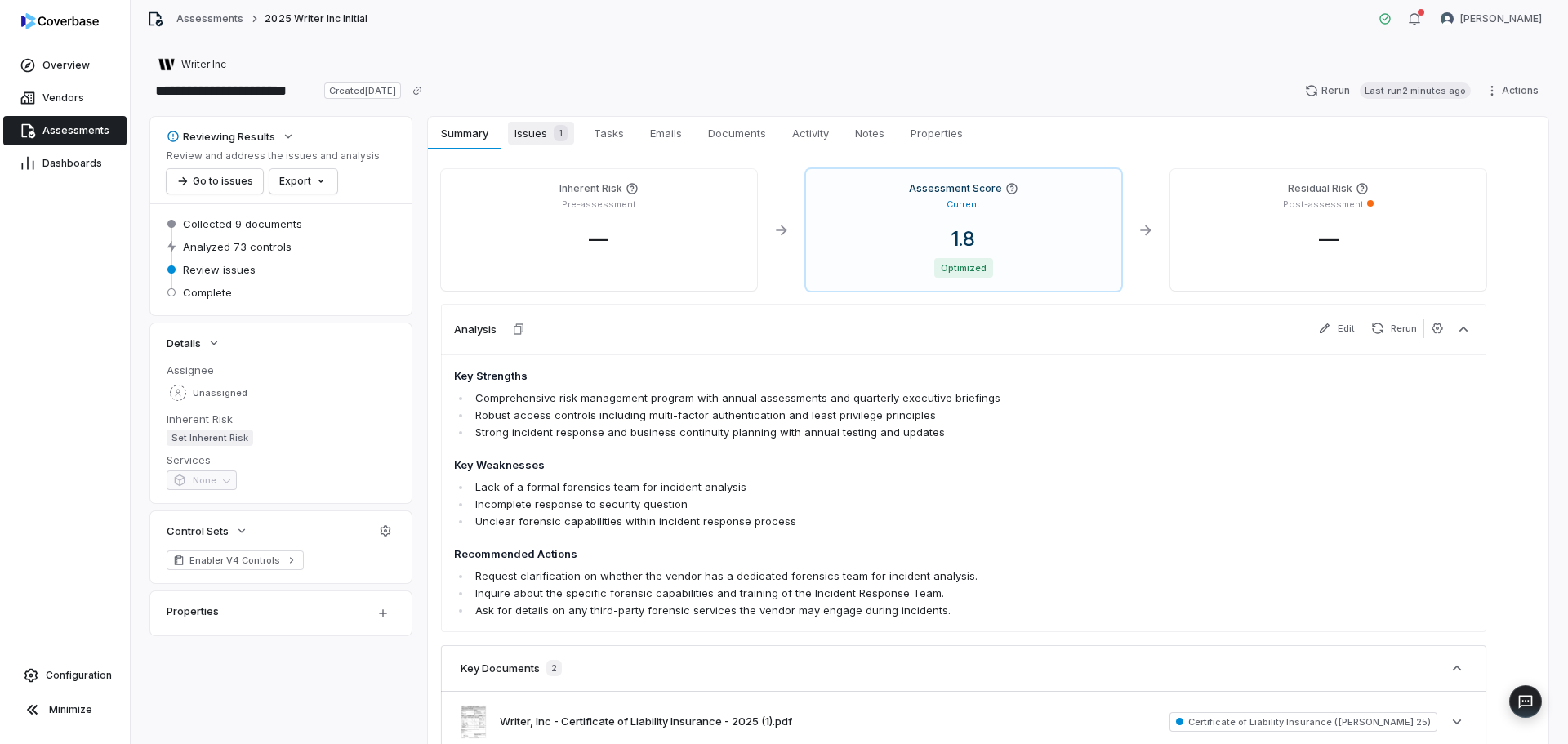
click at [541, 134] on span "Issues 1" at bounding box center [541, 134] width 66 height 23
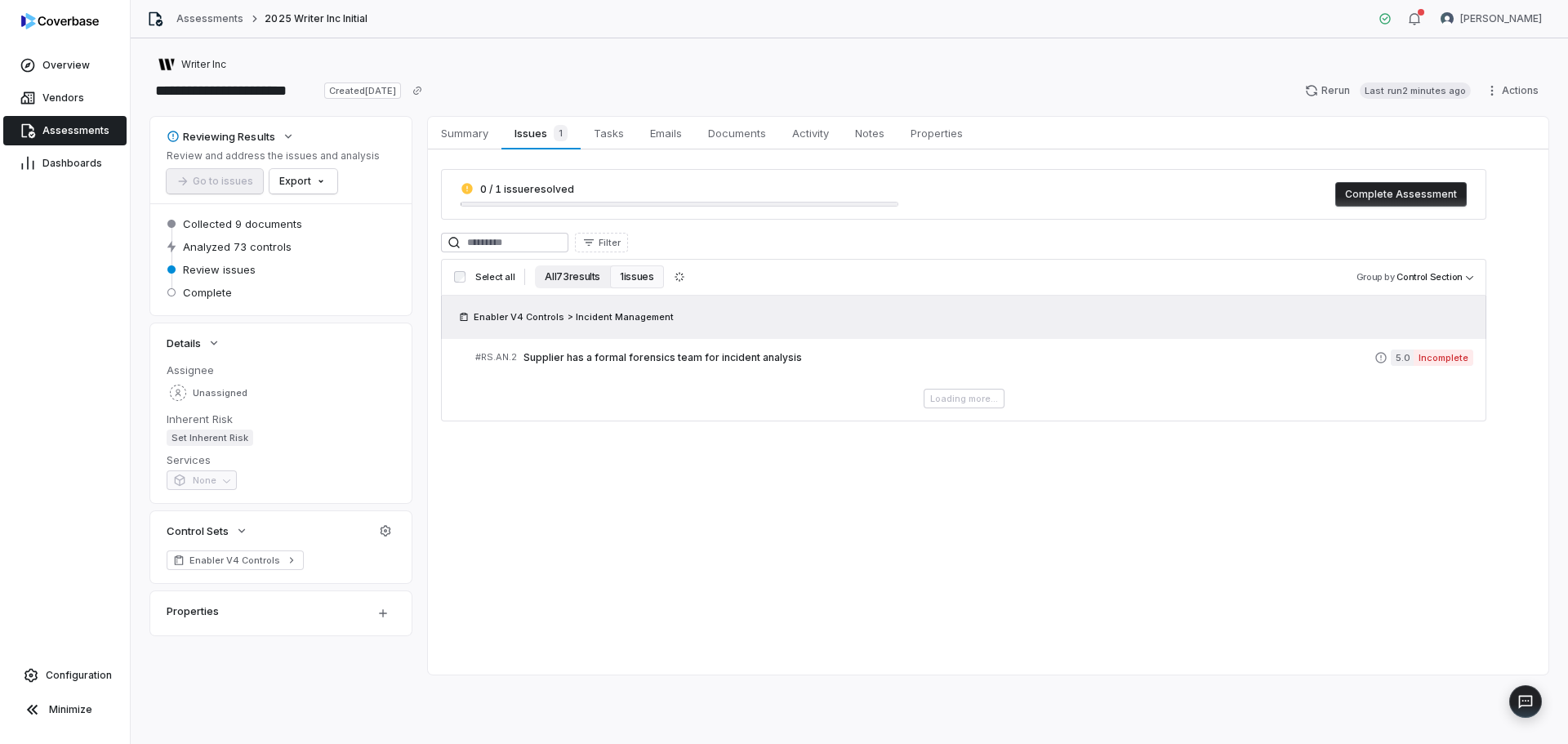
click at [570, 280] on button "All 73 results" at bounding box center [573, 277] width 75 height 23
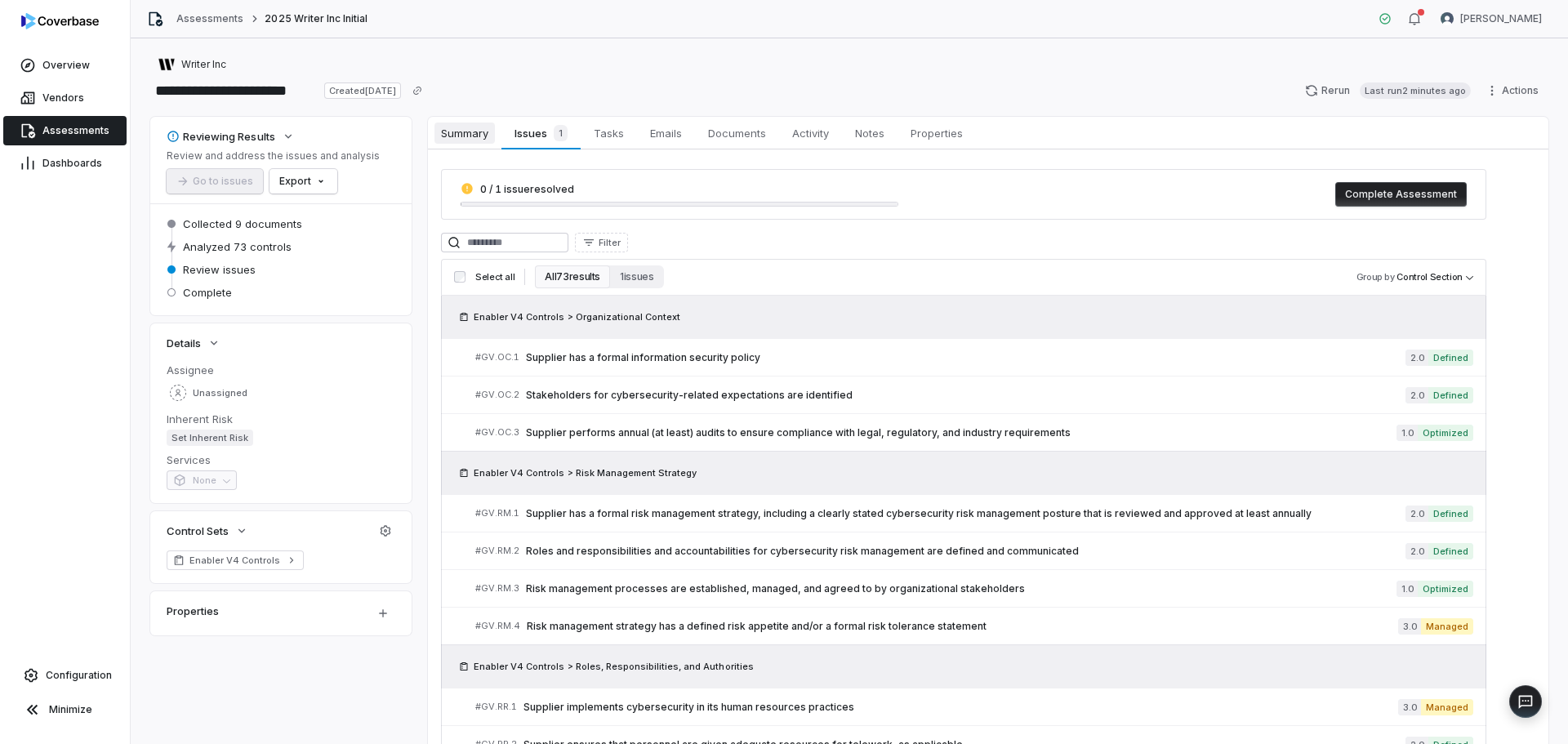
click at [476, 137] on span "Summary" at bounding box center [464, 134] width 60 height 22
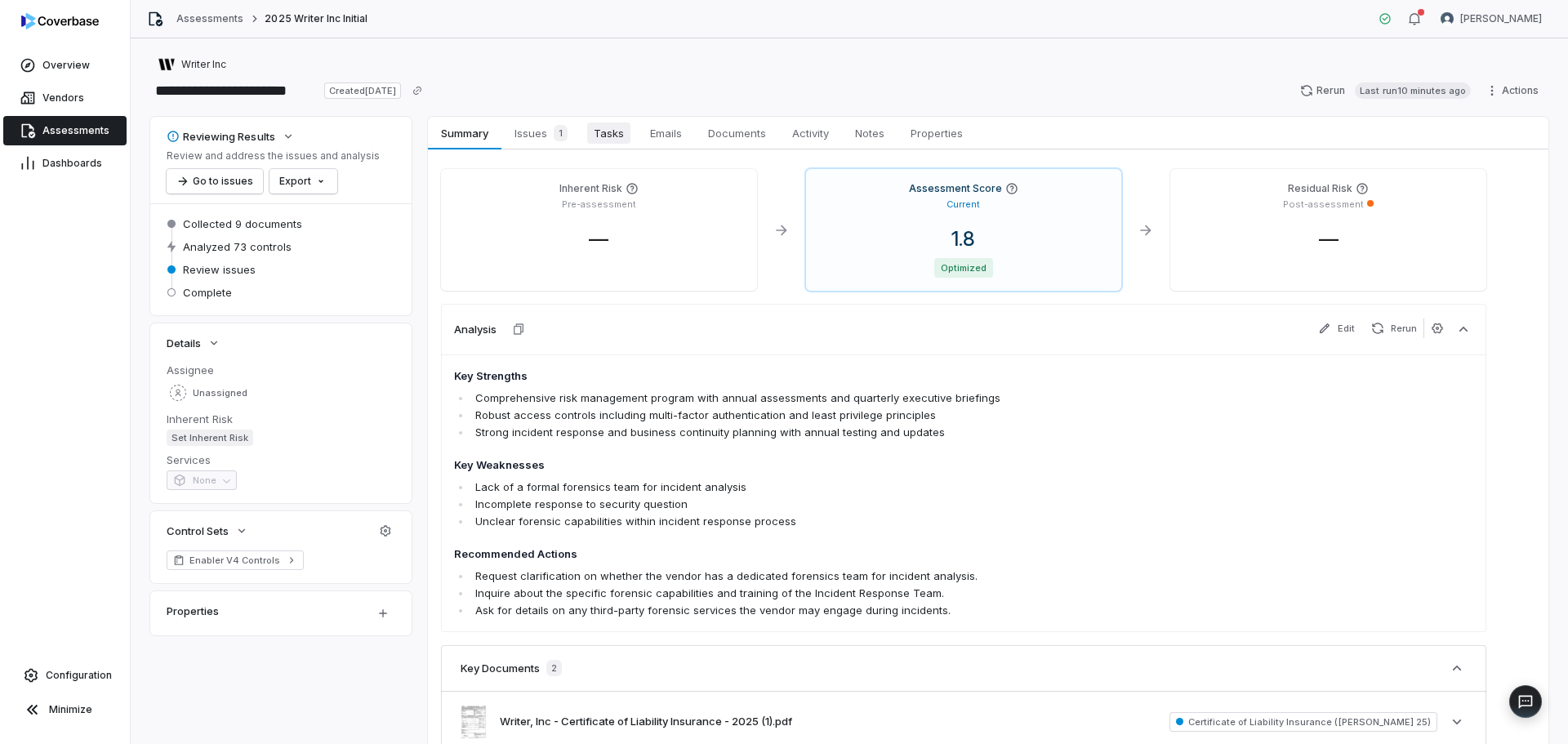
click at [603, 133] on span "Tasks" at bounding box center [609, 134] width 43 height 22
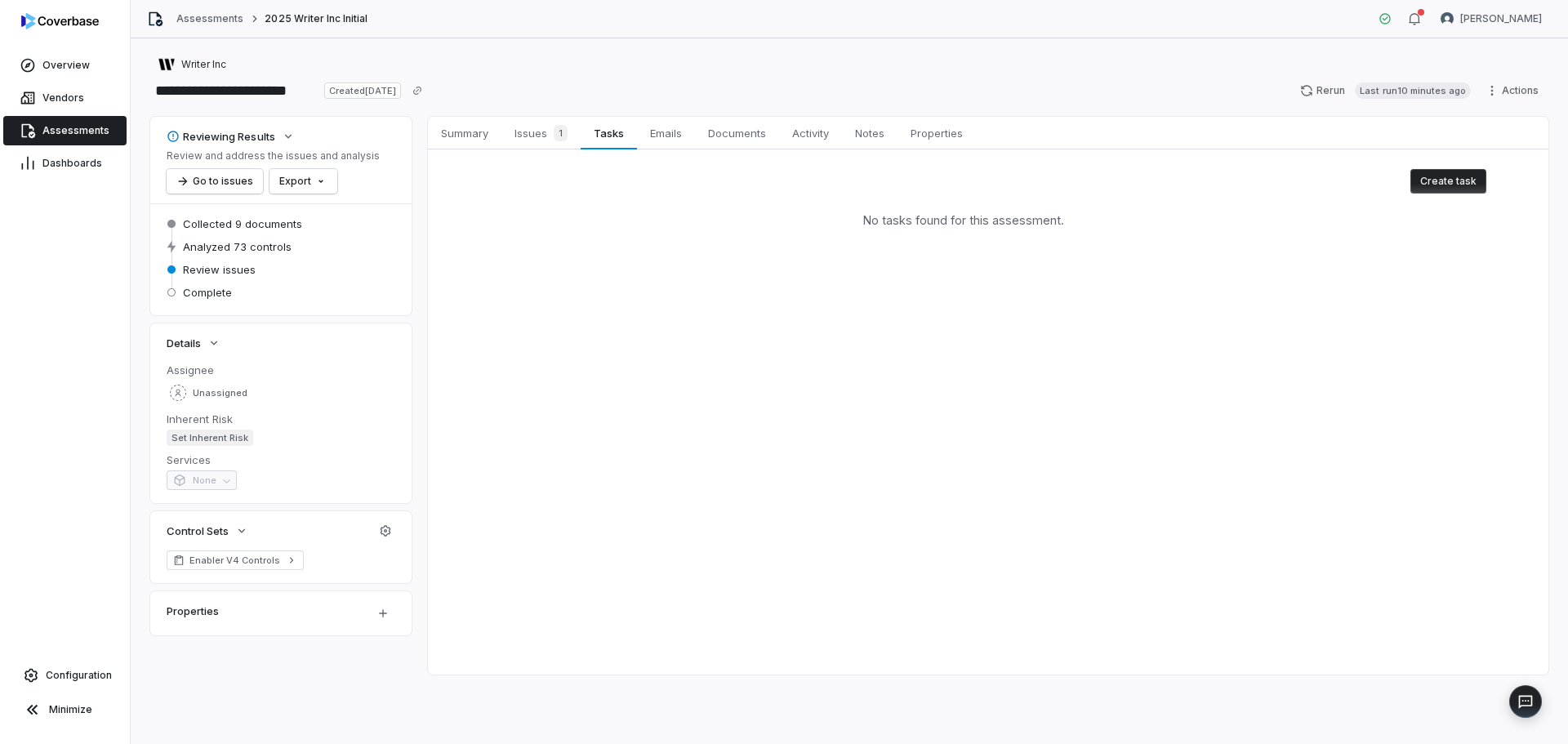
click at [73, 126] on span "Assessments" at bounding box center [75, 130] width 67 height 13
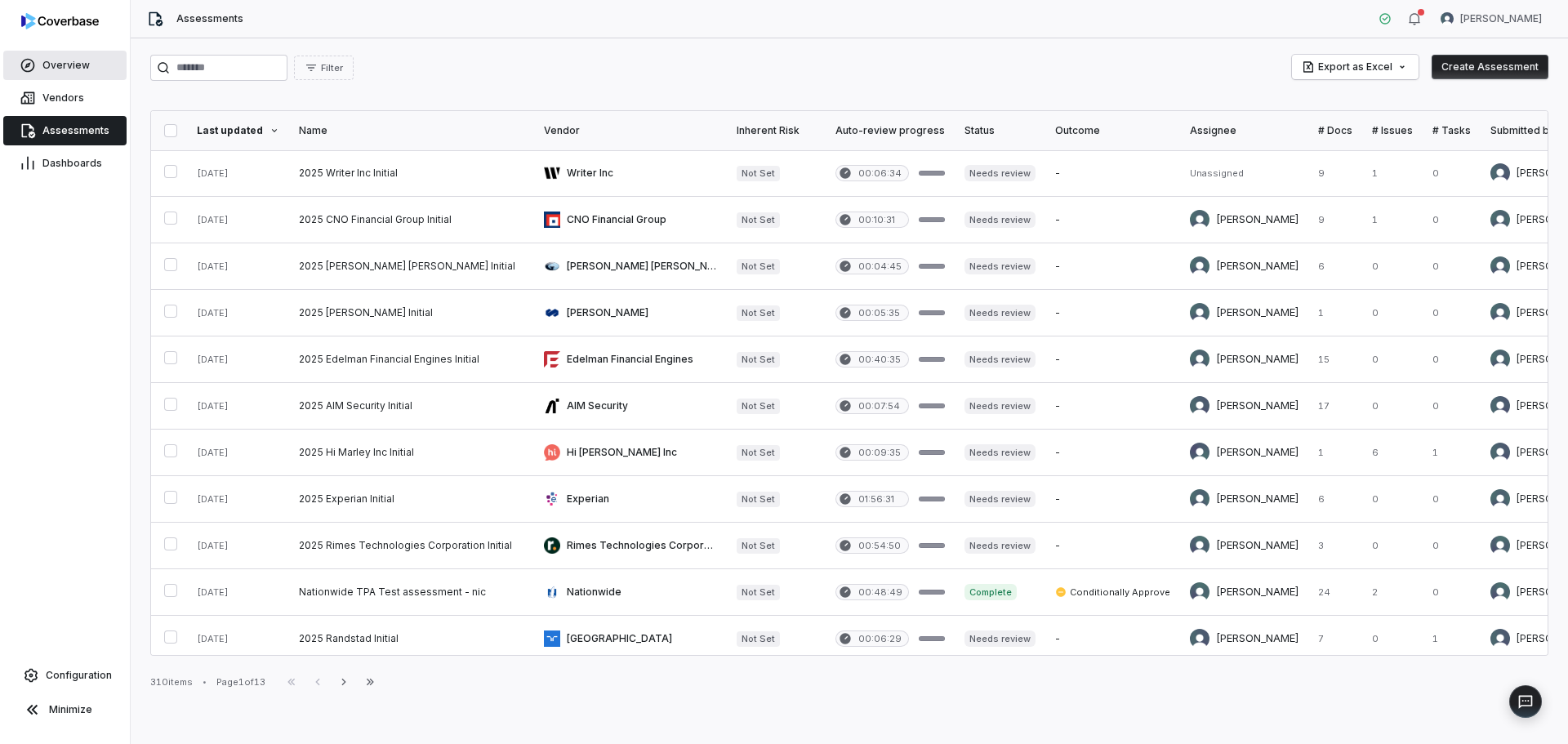
click at [75, 66] on span "Overview" at bounding box center [65, 65] width 48 height 13
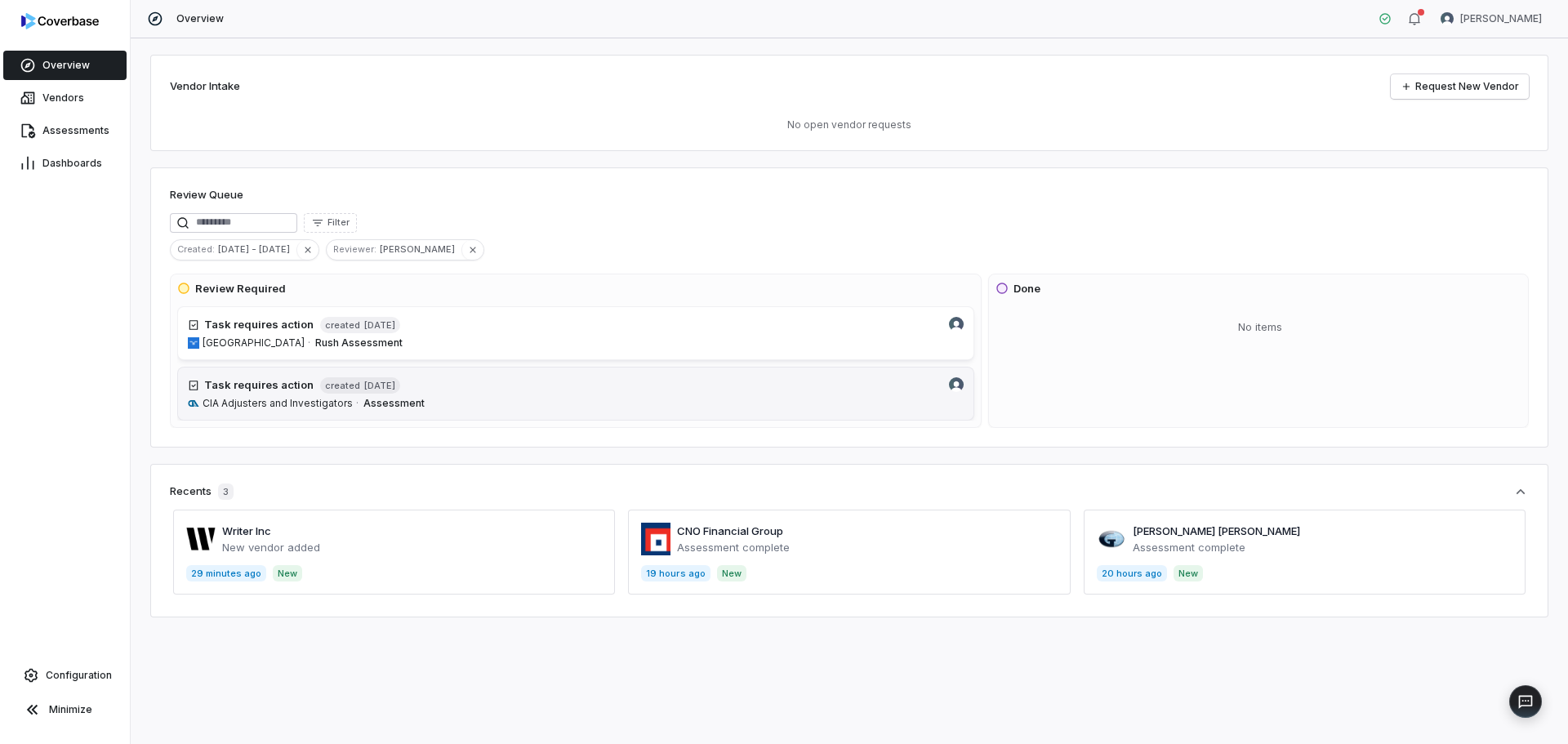
click at [485, 400] on span "Assessment" at bounding box center [663, 403] width 601 height 13
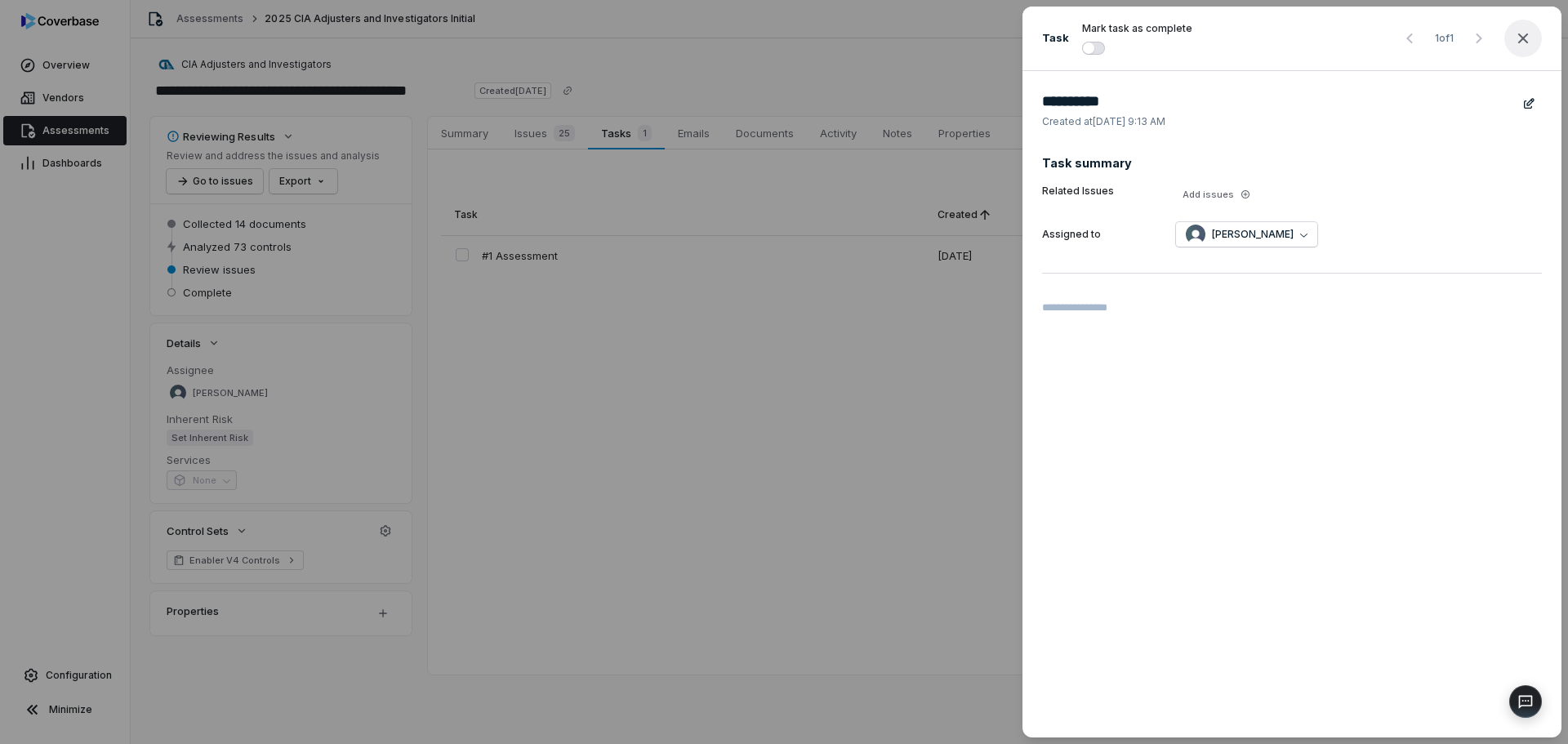
click at [1524, 30] on icon "button" at bounding box center [1523, 39] width 20 height 20
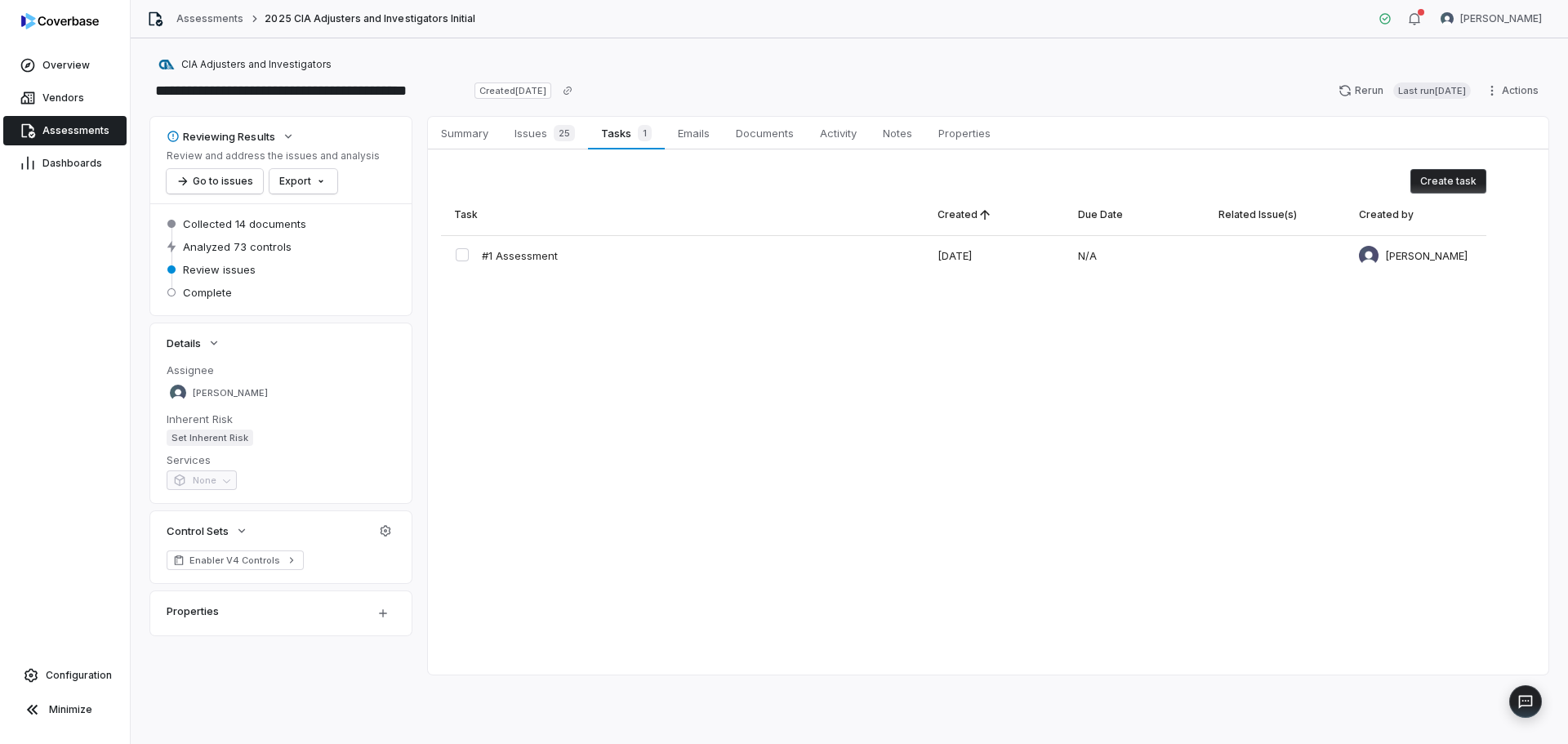
click at [90, 129] on span "Assessments" at bounding box center [75, 130] width 67 height 13
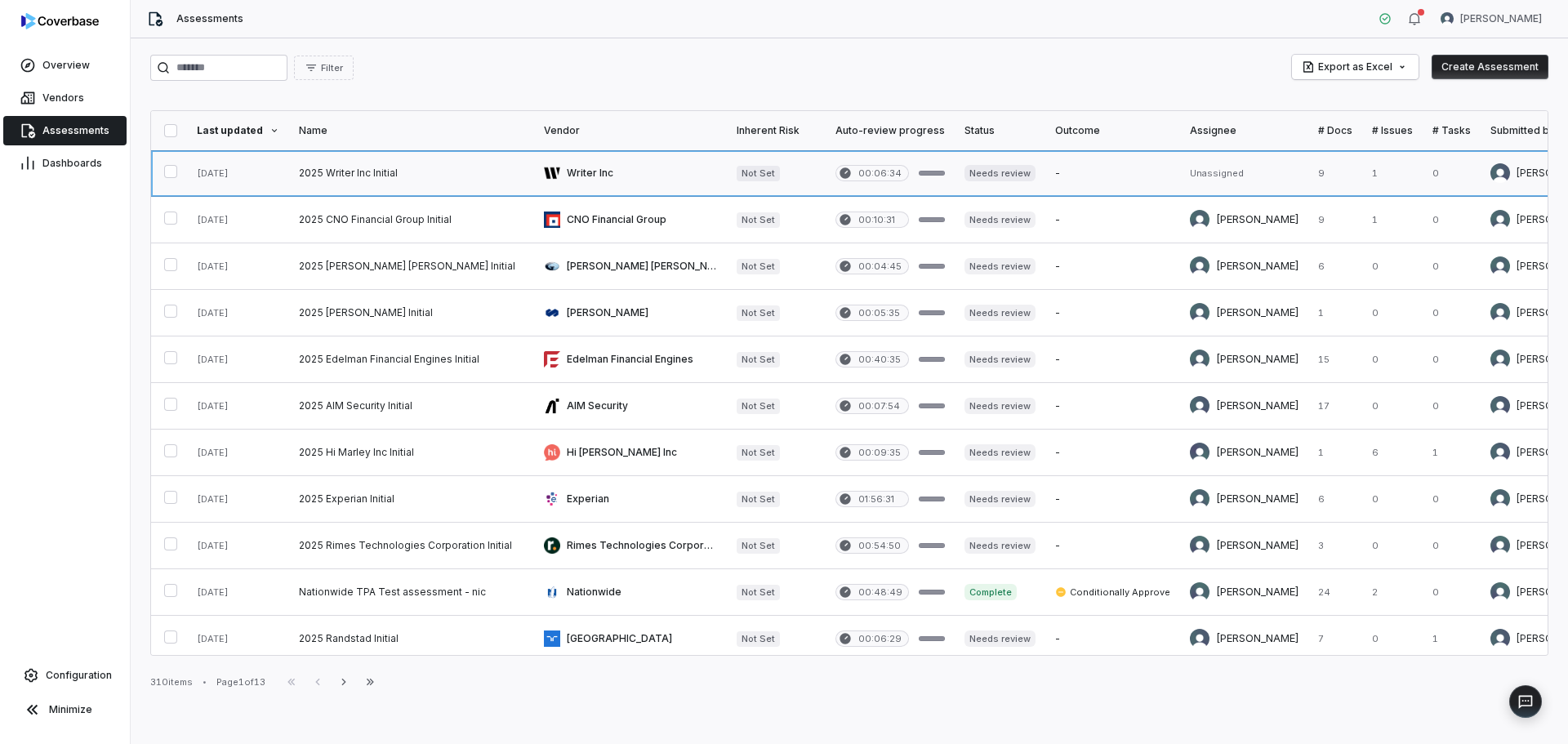
click at [334, 155] on link at bounding box center [411, 173] width 245 height 46
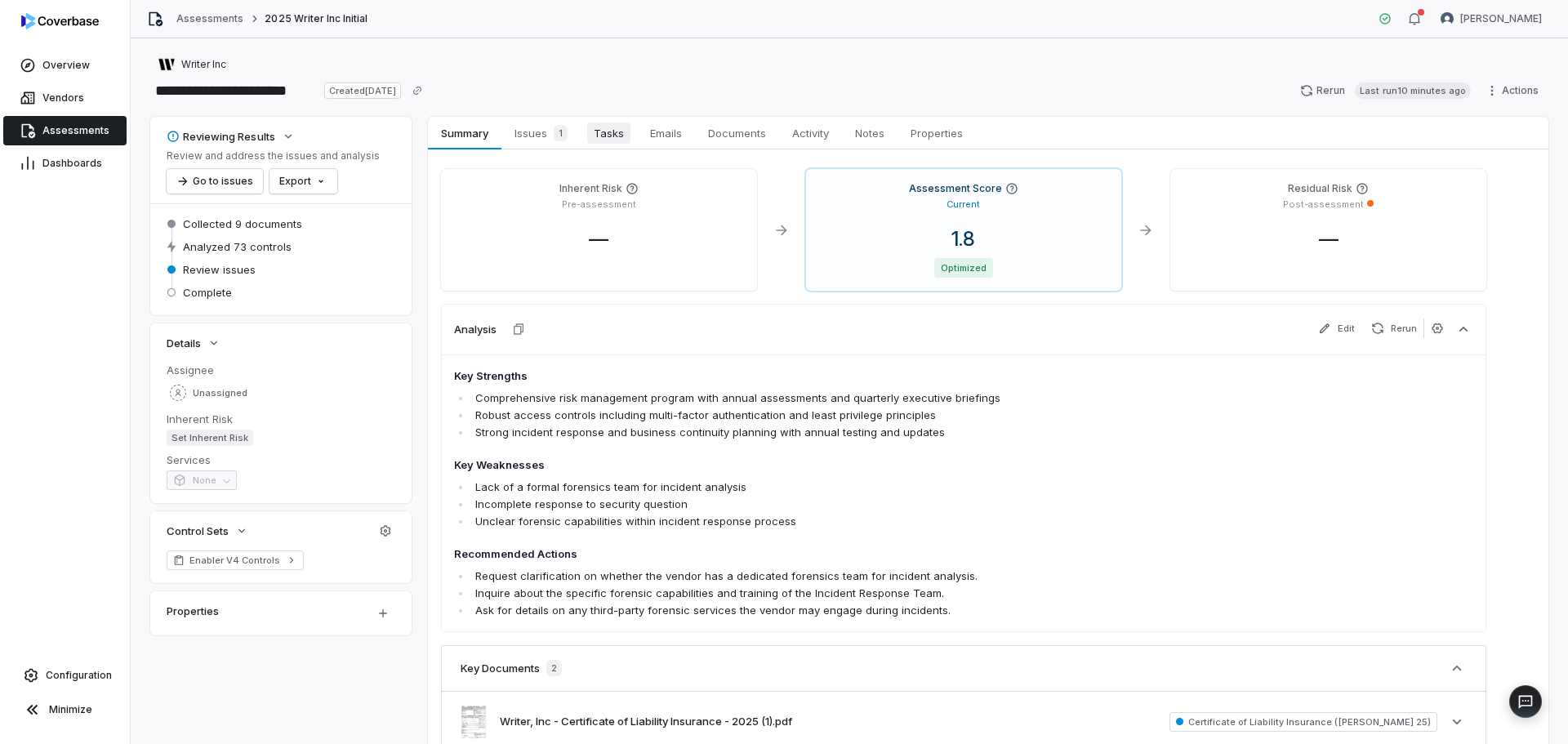
click at [606, 126] on span "Tasks" at bounding box center [609, 134] width 43 height 22
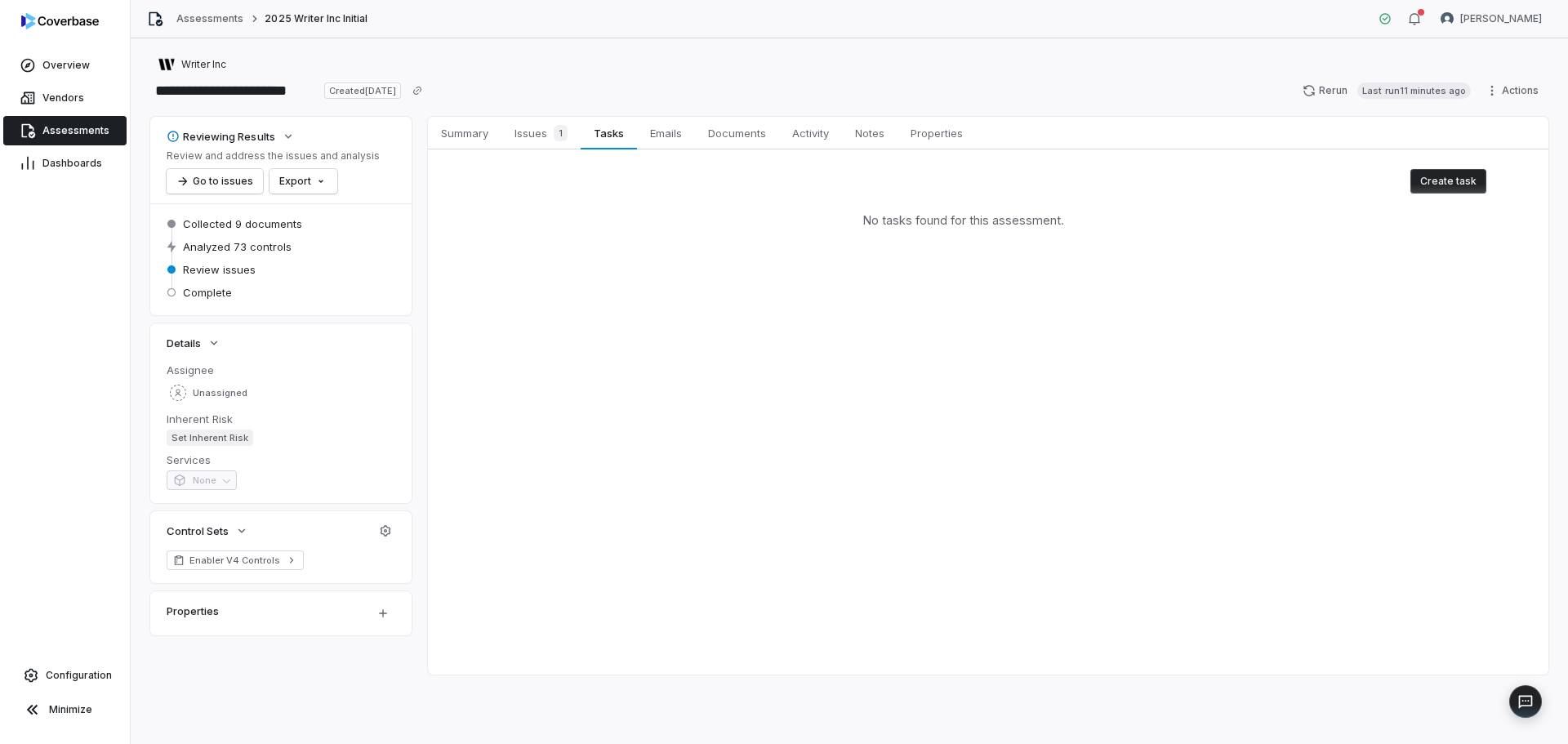
click at [1456, 184] on button "Create task" at bounding box center [1448, 181] width 76 height 24
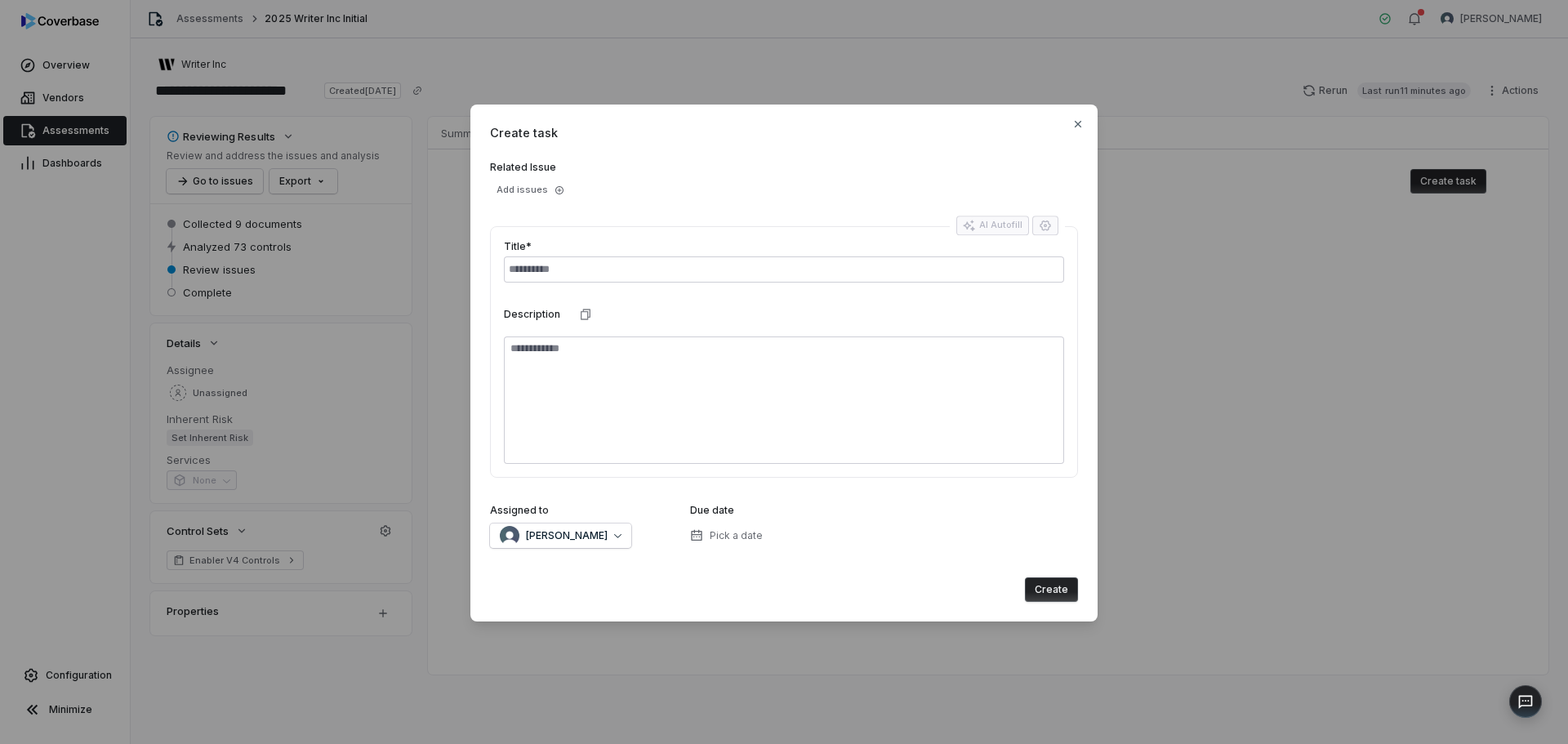
type textarea "*"
type input "**********"
click at [580, 541] on span "Melanie Lorent" at bounding box center [567, 535] width 82 height 13
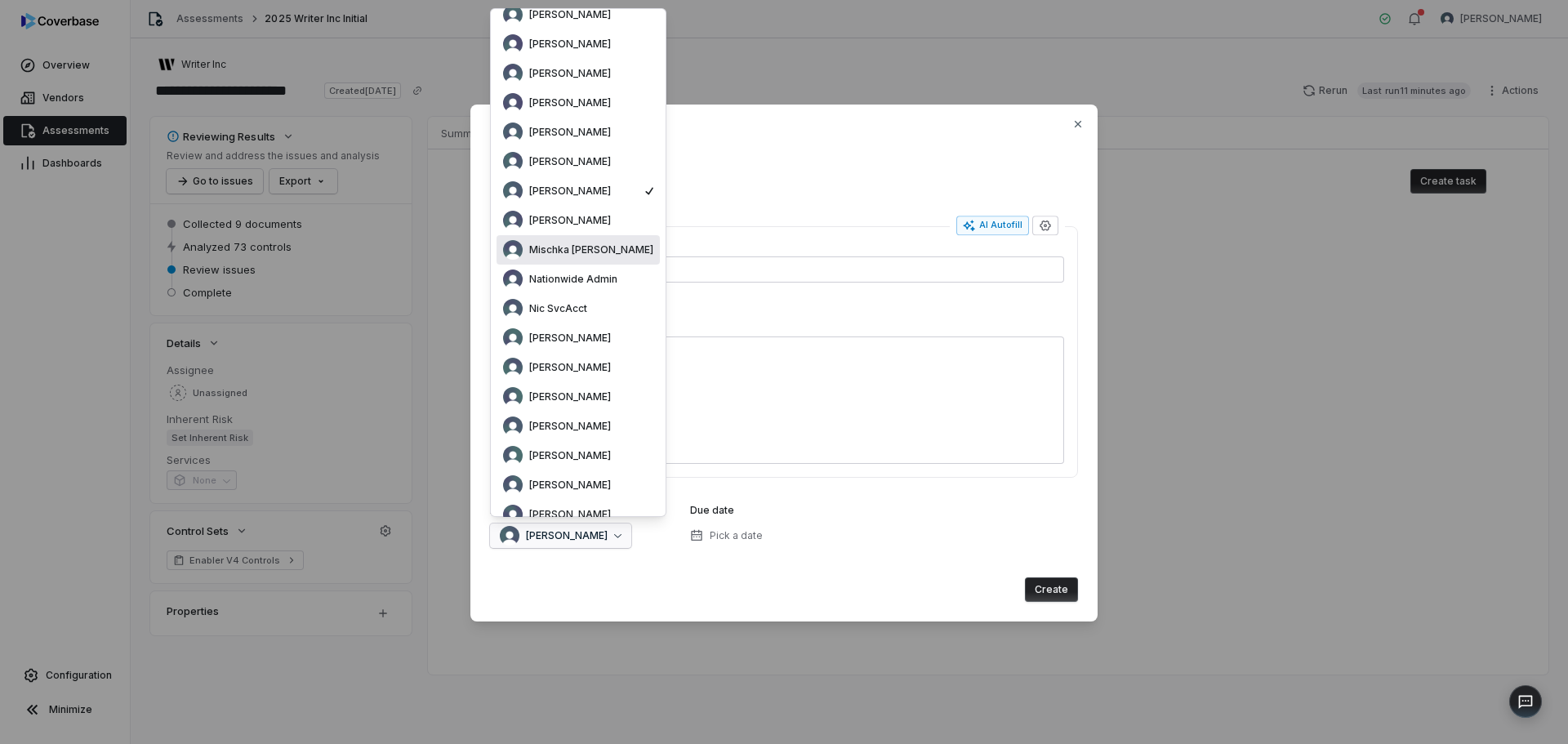
scroll to position [217, 0]
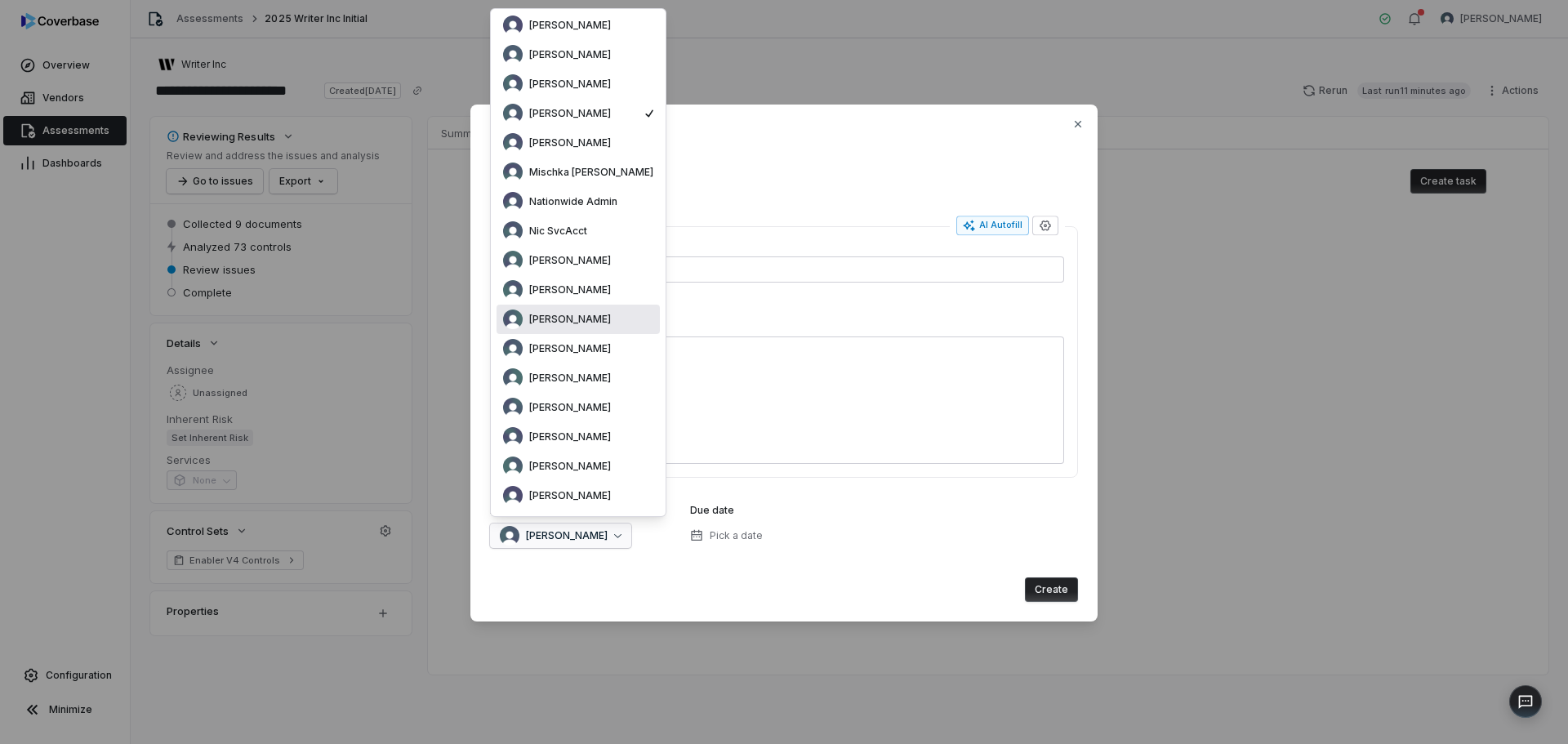
click at [579, 323] on span "REKHA KOTHANDARAMAN" at bounding box center [569, 319] width 82 height 13
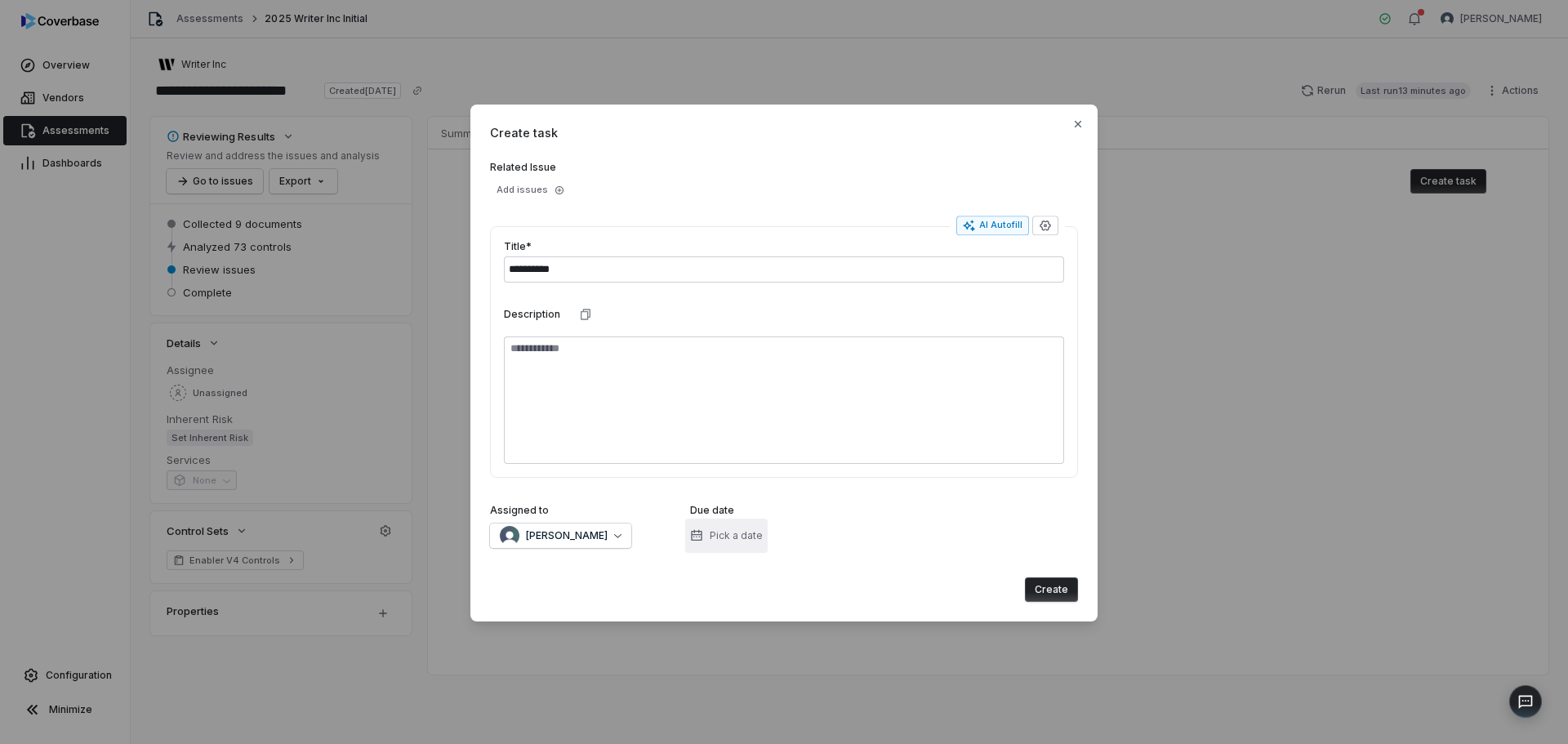
click at [715, 534] on span "Pick a date" at bounding box center [736, 535] width 53 height 13
click at [760, 267] on icon "Go to next month" at bounding box center [754, 267] width 13 height 13
click at [723, 397] on button "15" at bounding box center [725, 402] width 30 height 30
click at [1058, 593] on button "Create" at bounding box center [1051, 589] width 53 height 24
type textarea "*"
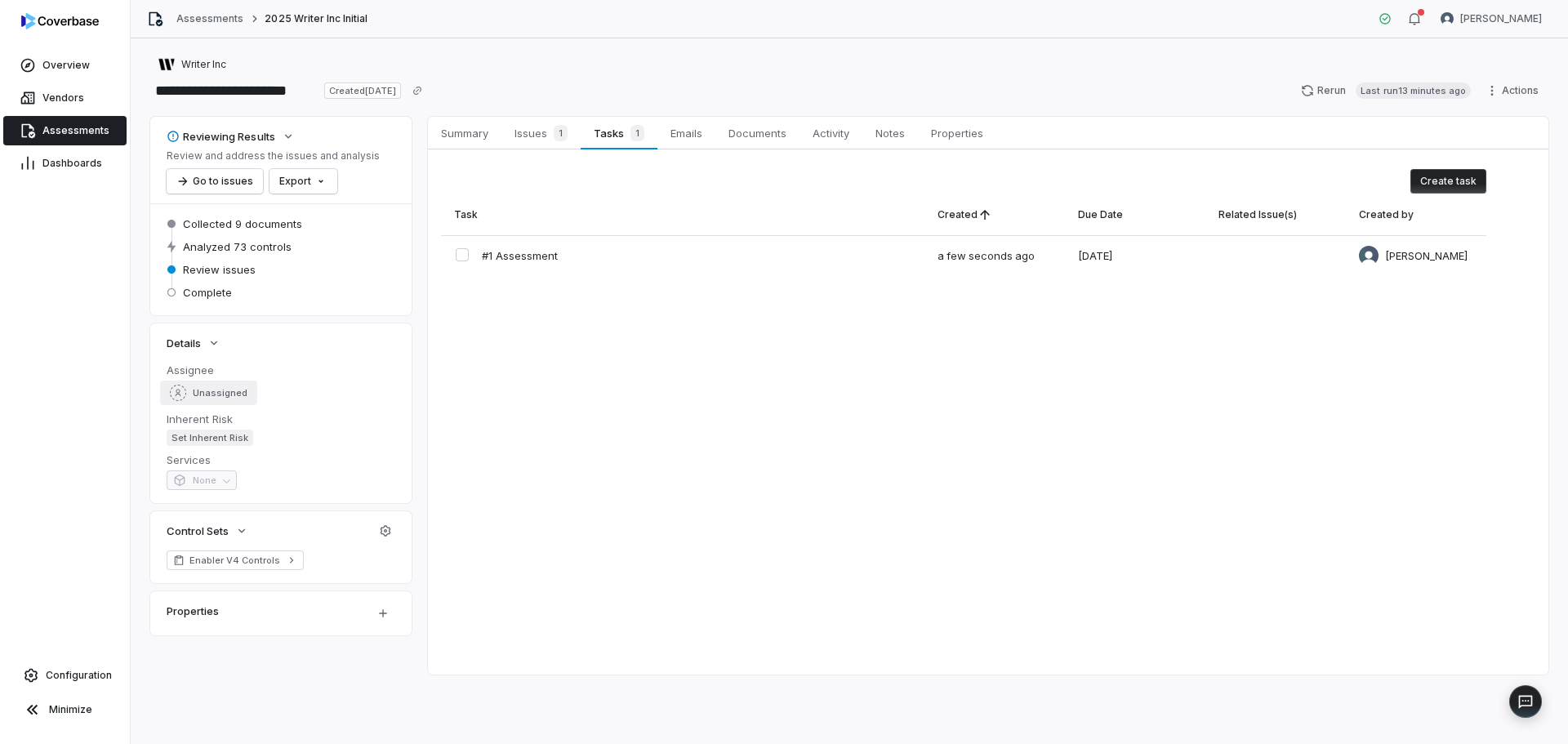
click at [228, 392] on span "Unassigned" at bounding box center [220, 394] width 55 height 13
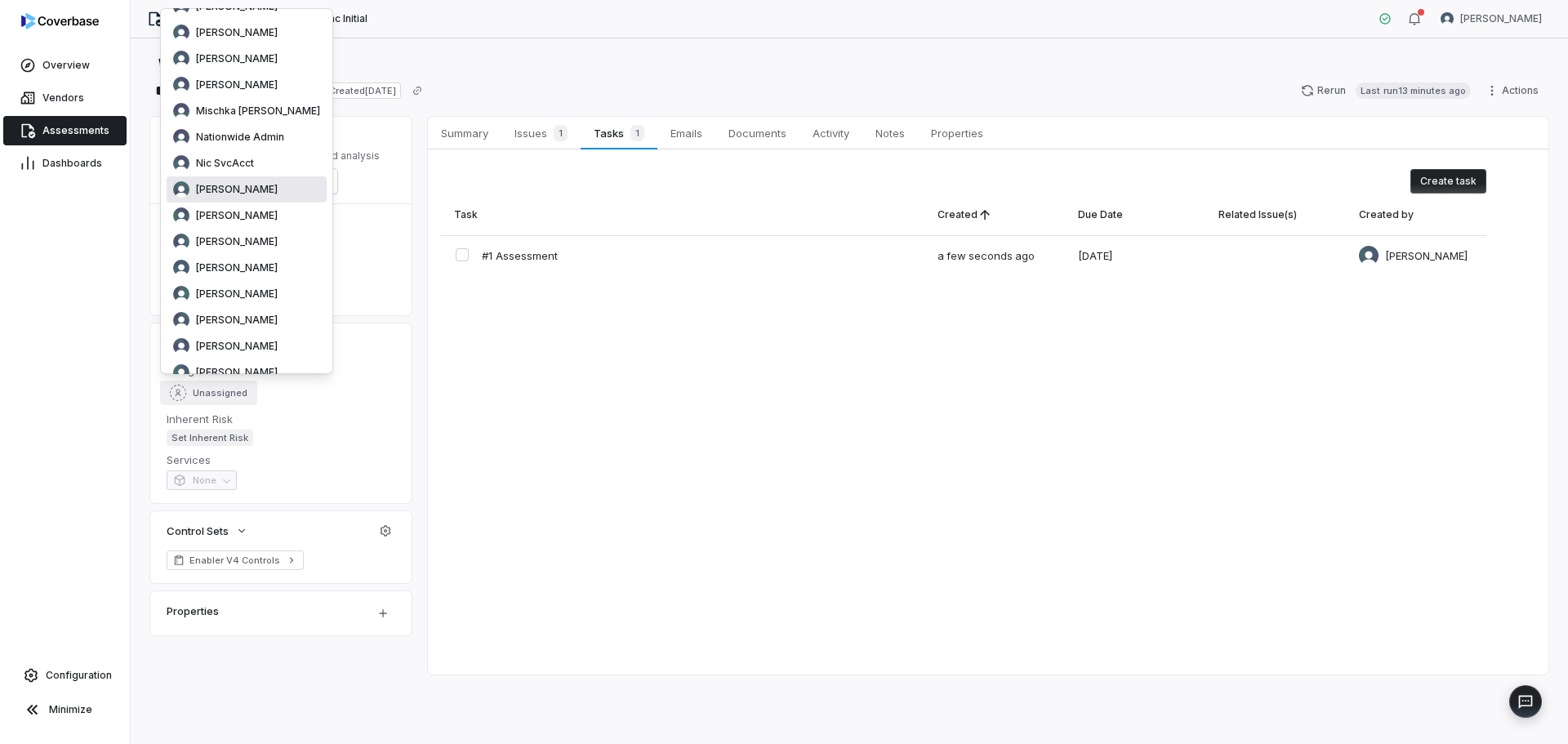
scroll to position [245, 0]
click at [239, 245] on div "REKHA KOTHANDARAMAN" at bounding box center [247, 238] width 147 height 16
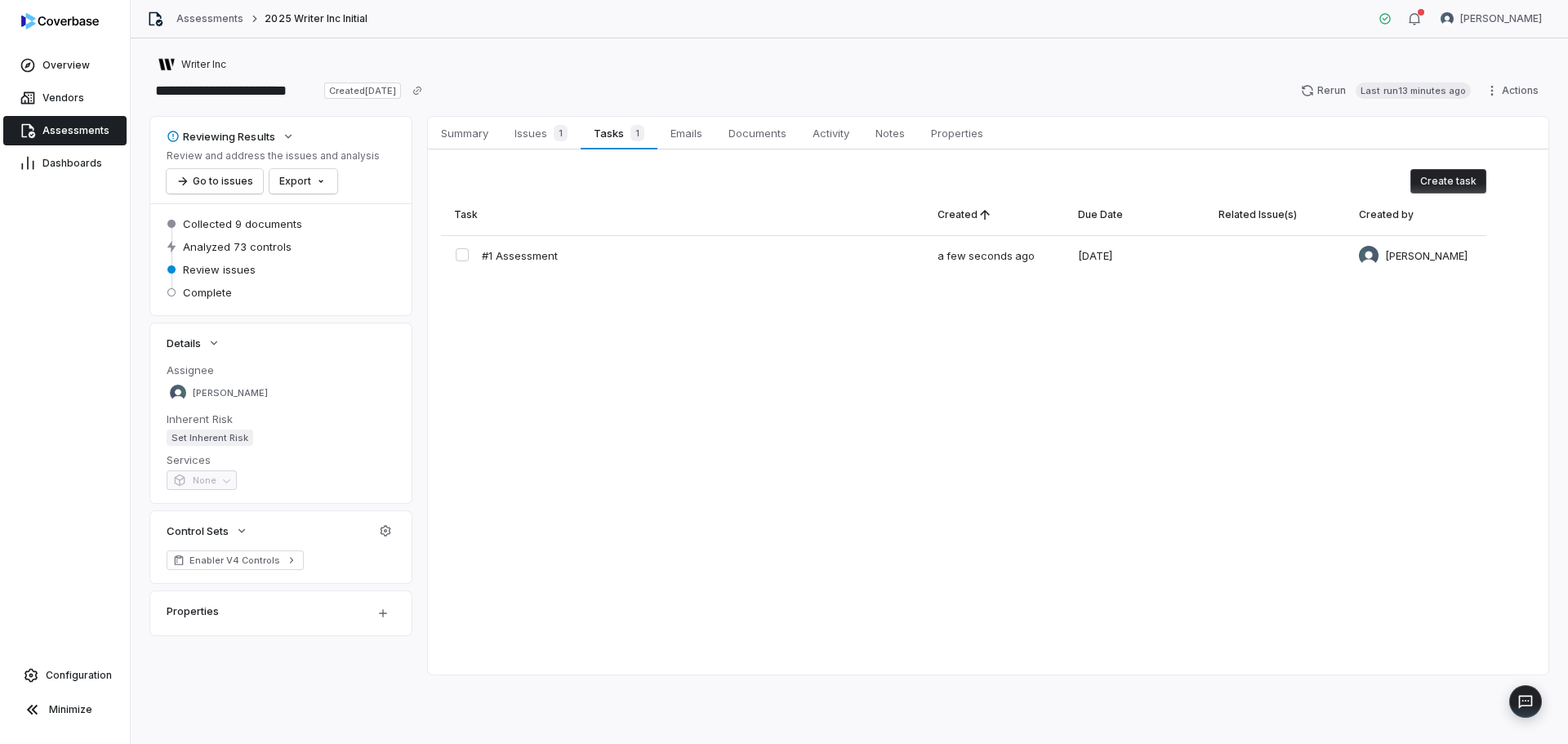
click at [59, 132] on span "Assessments" at bounding box center [75, 130] width 67 height 13
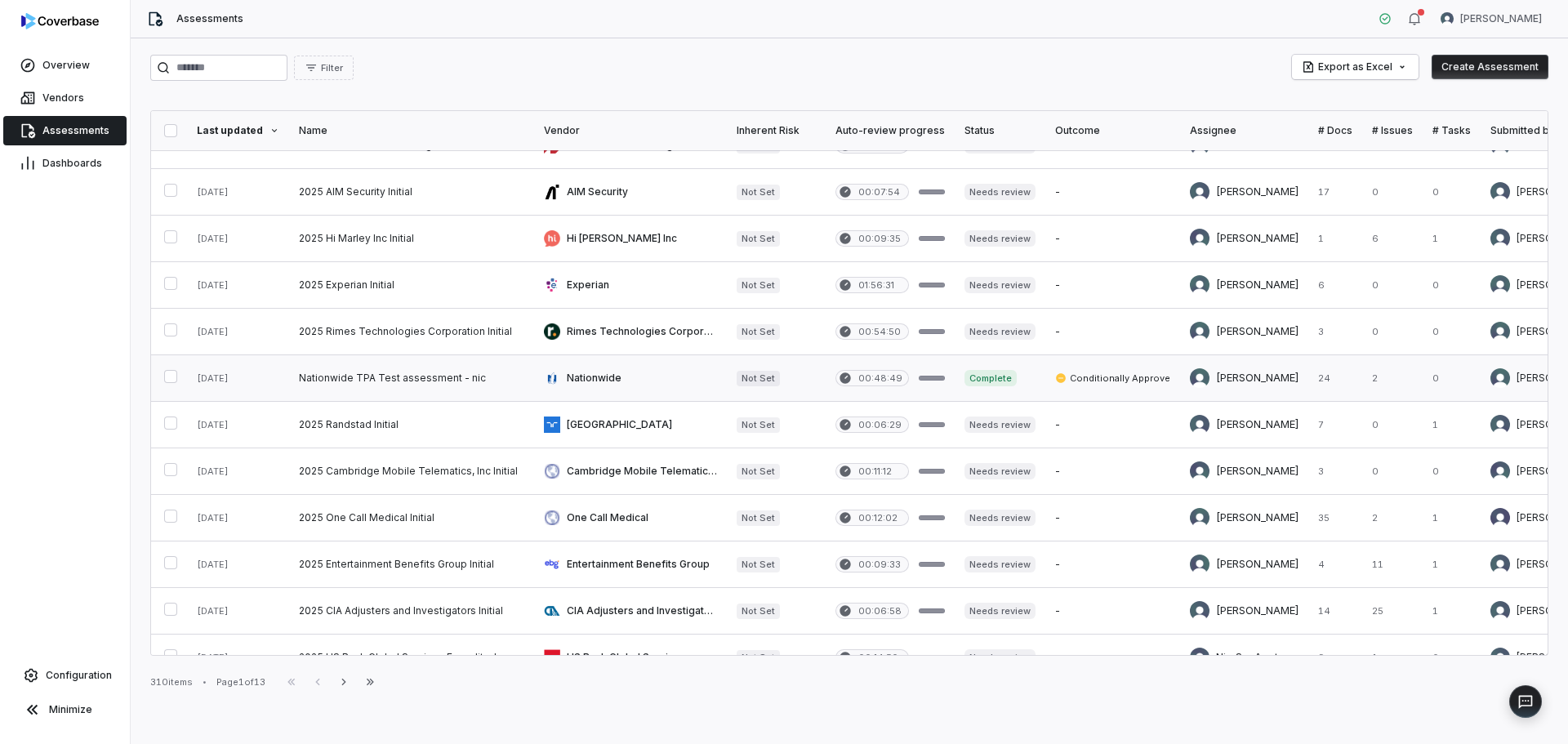
scroll to position [245, 0]
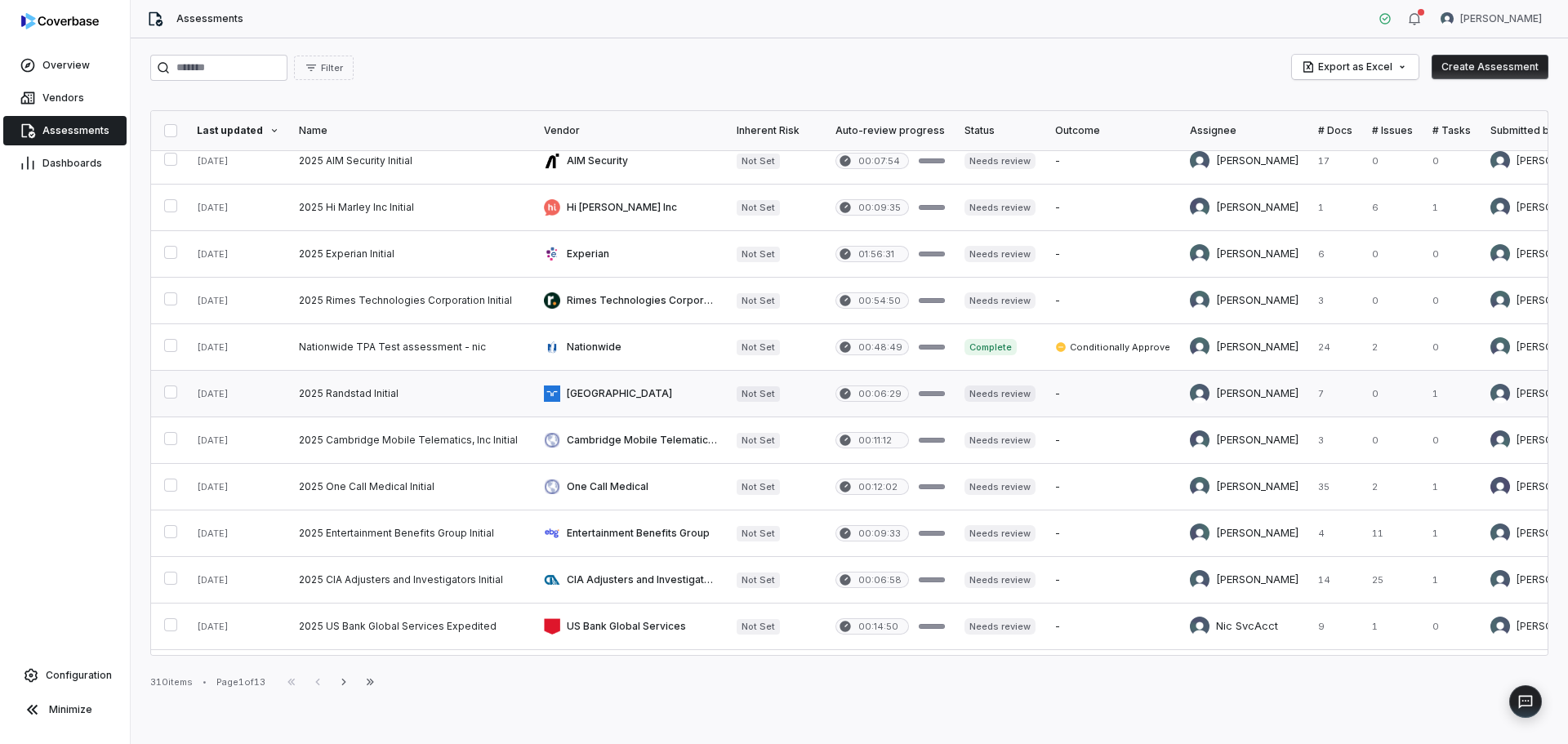
click at [414, 393] on link at bounding box center [411, 394] width 245 height 46
